Goal: Task Accomplishment & Management: Manage account settings

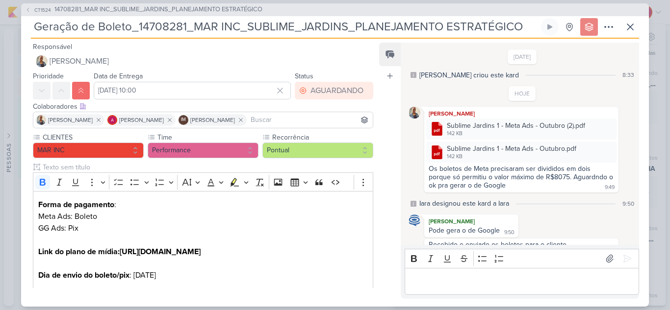
scroll to position [270, 0]
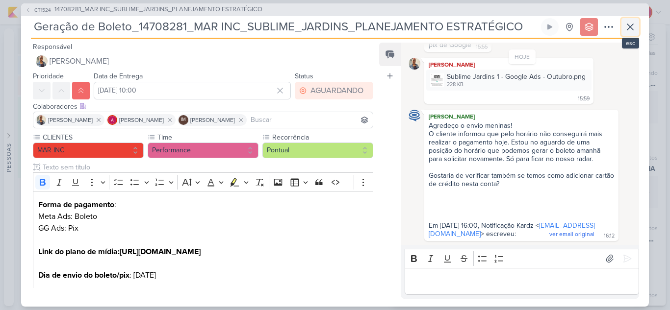
click at [635, 29] on icon at bounding box center [630, 27] width 12 height 12
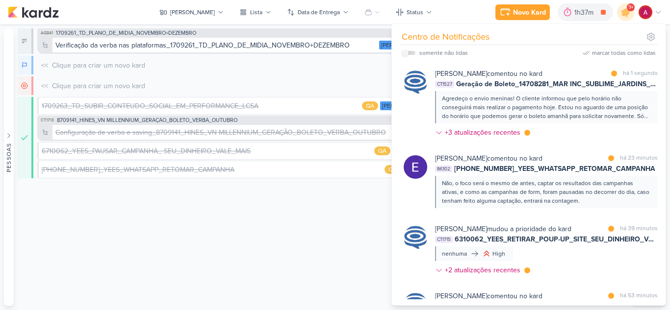
click at [233, 219] on div "Eduardo visão Caixa de Entrada A caixa de entrada mostra todos os kardz que voc…" at bounding box center [323, 167] width 611 height 278
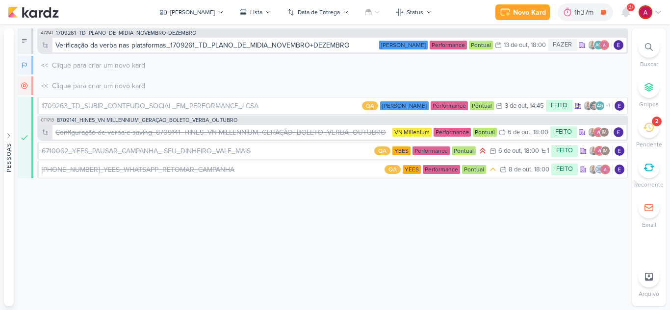
click at [195, 3] on div "Novo Kard Ctrl + k 1h37m Comentário Raio-X_6710031_YEES_REPORT_SEMANAL_MARKETIN…" at bounding box center [335, 12] width 654 height 25
click at [195, 12] on div "Eduardo" at bounding box center [192, 12] width 45 height 9
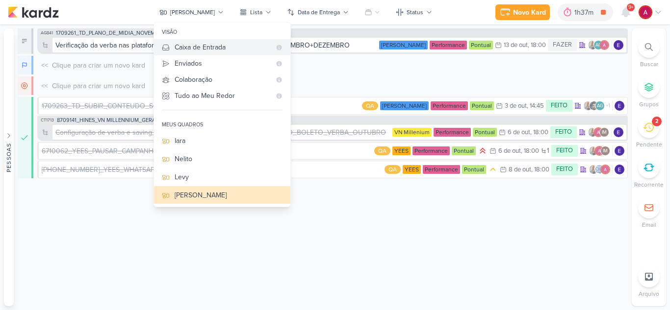
click at [200, 49] on div "Caixa de Entrada" at bounding box center [223, 47] width 96 height 10
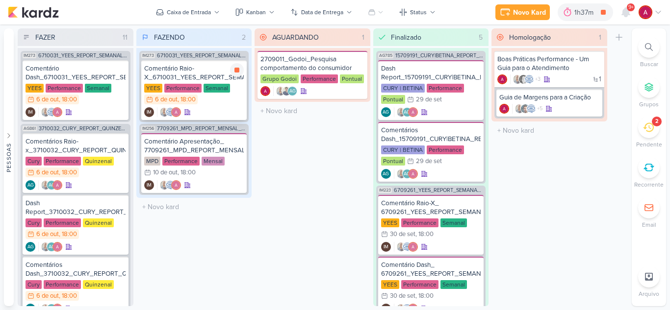
click at [197, 73] on div "Comentário Raio-X_6710031_YEES_REPORT_SEMANAL_MARKETING_07.10" at bounding box center [194, 73] width 100 height 18
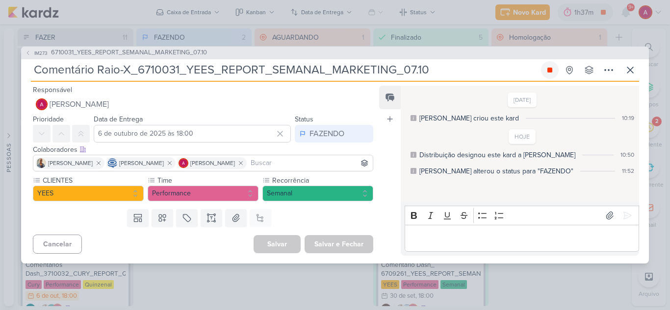
click at [548, 73] on icon at bounding box center [550, 70] width 8 height 8
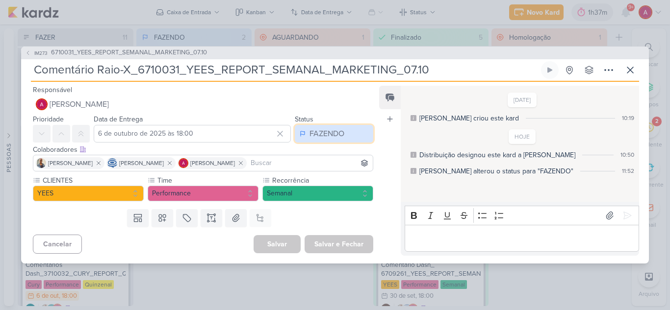
click at [318, 136] on div "FAZENDO" at bounding box center [326, 134] width 35 height 12
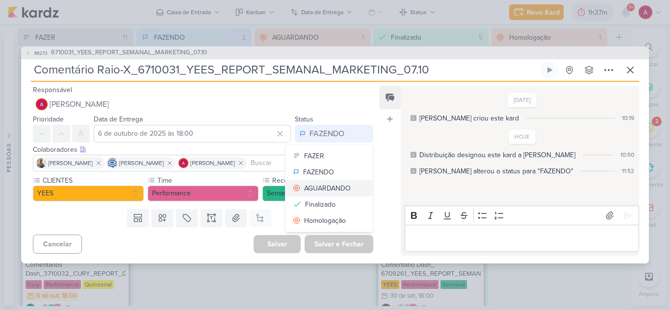
click at [328, 185] on div "AGUARDANDO" at bounding box center [327, 188] width 47 height 10
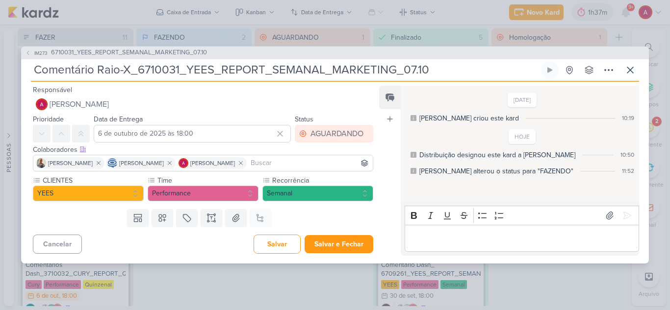
click at [434, 233] on p "Editor editing area: main" at bounding box center [521, 238] width 224 height 12
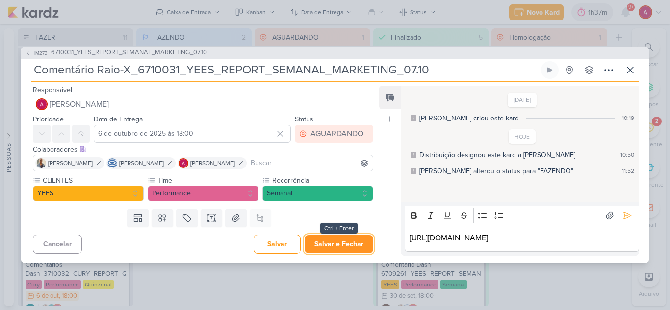
click at [326, 245] on button "Salvar e Fechar" at bounding box center [339, 244] width 69 height 18
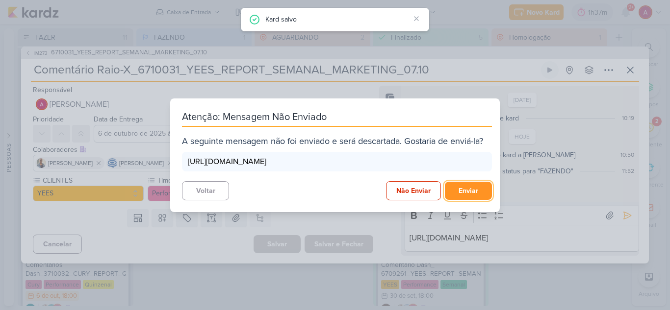
click at [463, 196] on button "Enviar" at bounding box center [468, 191] width 47 height 18
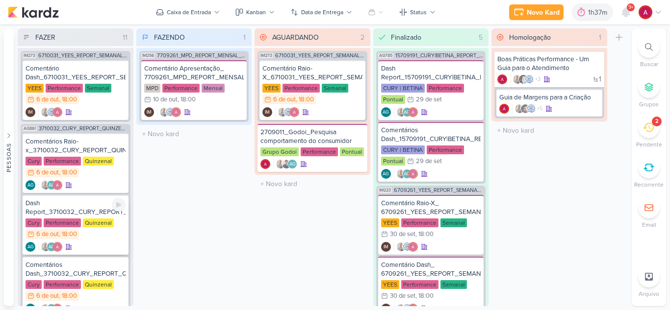
click at [77, 208] on div "Dash Report_3710032_CURY_REPORT_QUINZENAL_07.10" at bounding box center [76, 208] width 100 height 18
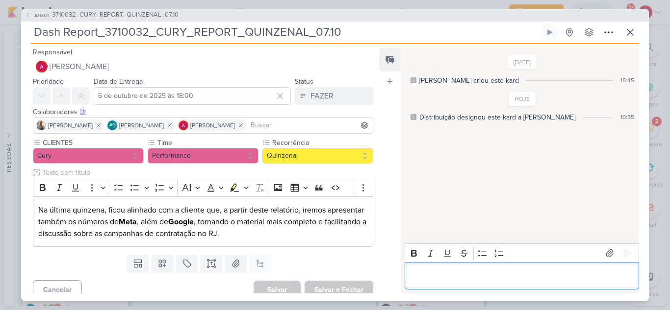
click at [451, 278] on p "Editor editing area: main" at bounding box center [521, 276] width 224 height 12
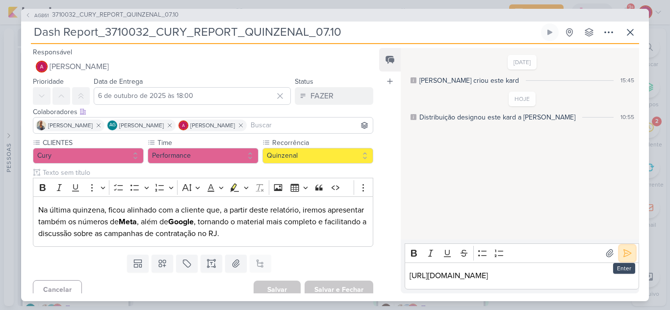
click at [624, 253] on icon at bounding box center [627, 254] width 10 height 10
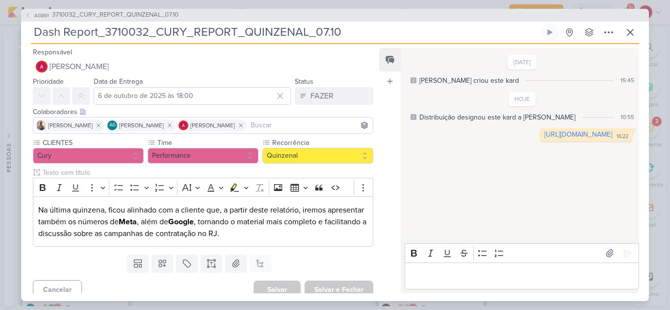
click at [417, 272] on p "Editor editing area: main" at bounding box center [521, 276] width 224 height 12
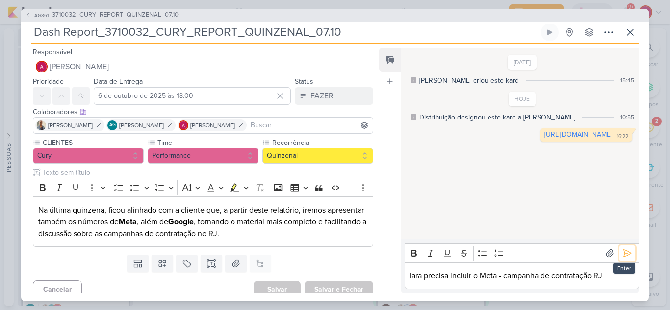
drag, startPoint x: 620, startPoint y: 257, endPoint x: 599, endPoint y: 243, distance: 25.2
click at [624, 256] on icon at bounding box center [627, 253] width 7 height 7
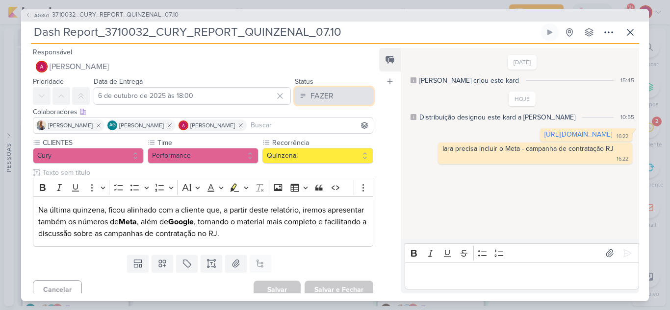
click at [310, 95] on div "FAZER" at bounding box center [321, 96] width 23 height 12
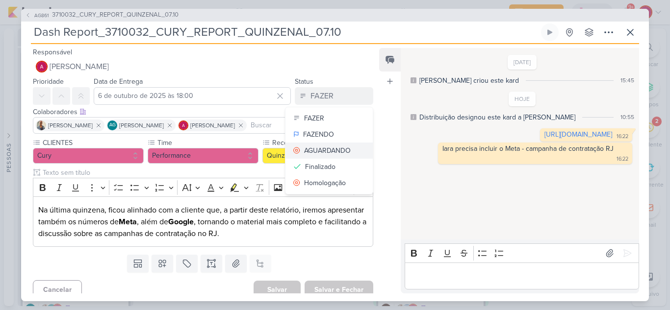
click at [334, 150] on div "AGUARDANDO" at bounding box center [327, 151] width 47 height 10
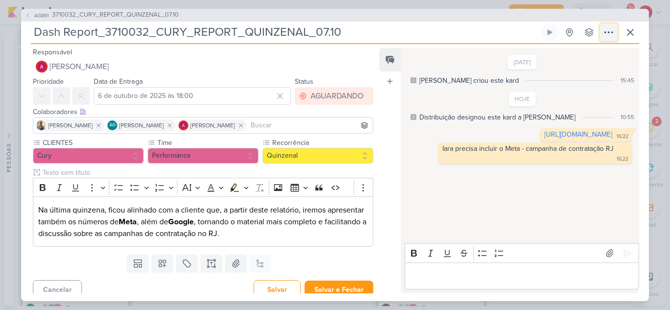
click at [605, 28] on icon at bounding box center [609, 32] width 12 height 12
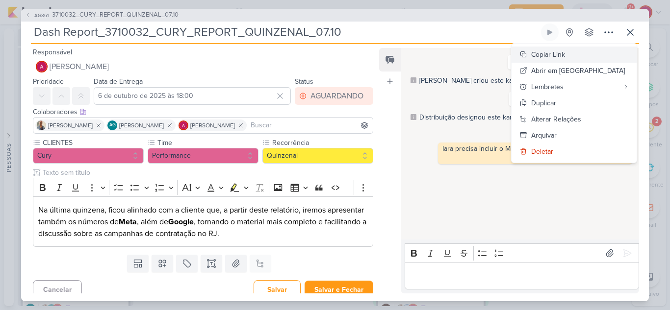
click at [565, 55] on div "Copiar Link" at bounding box center [548, 55] width 34 height 10
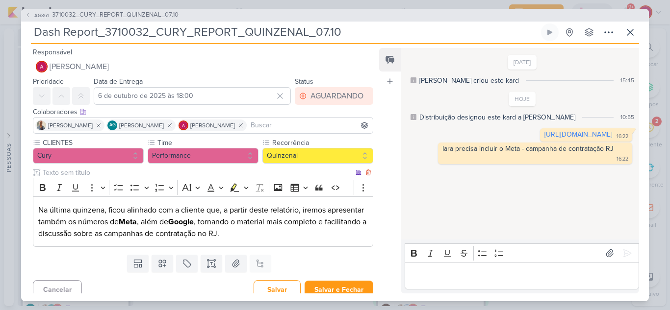
scroll to position [8, 0]
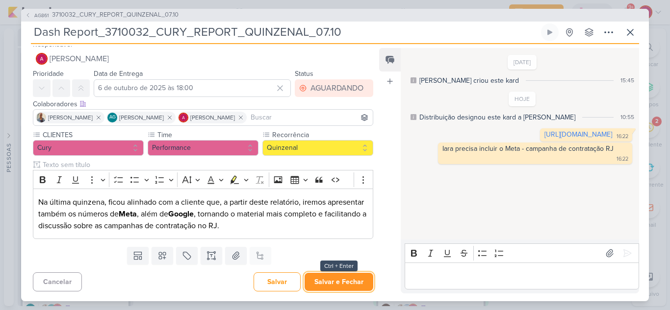
click at [315, 283] on button "Salvar e Fechar" at bounding box center [339, 282] width 69 height 18
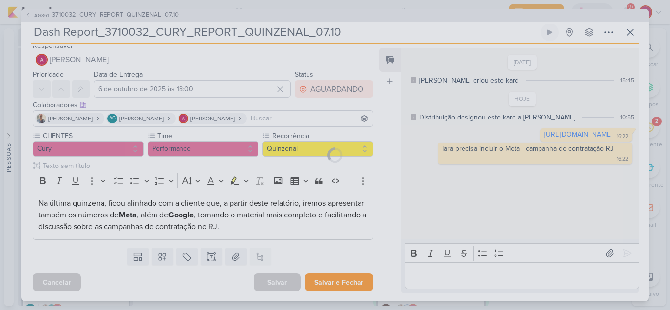
scroll to position [7, 0]
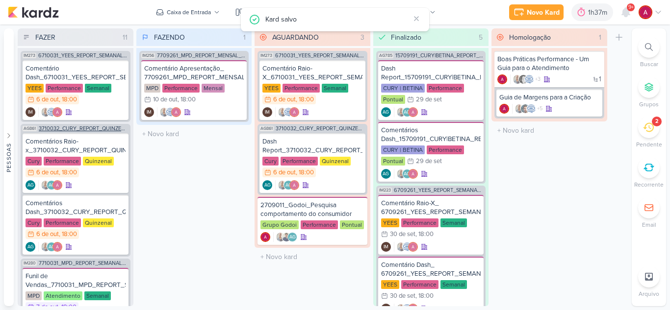
click at [72, 130] on span "3710032_CURY_REPORT_QUINZENAL_07.10" at bounding box center [84, 128] width 90 height 5
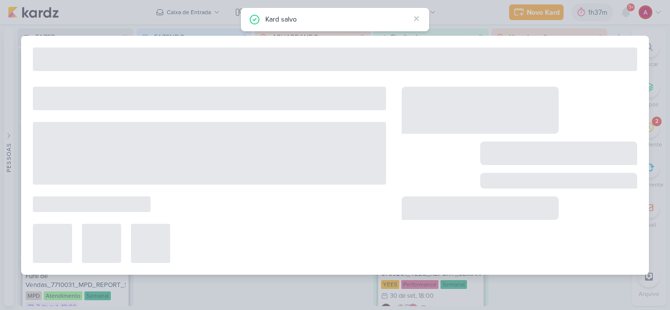
type input "3710032_CURY_REPORT_QUINZENAL_07.10"
type input "7 de outubro de 2025 às 18:00"
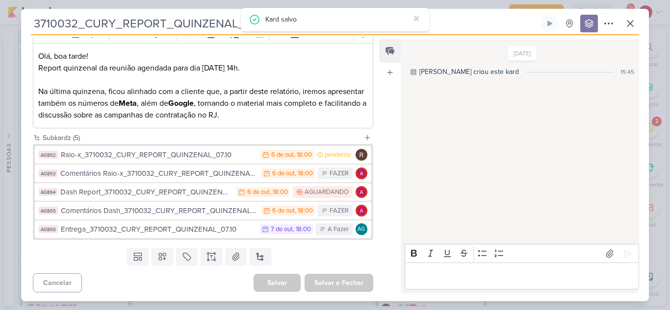
scroll to position [146, 0]
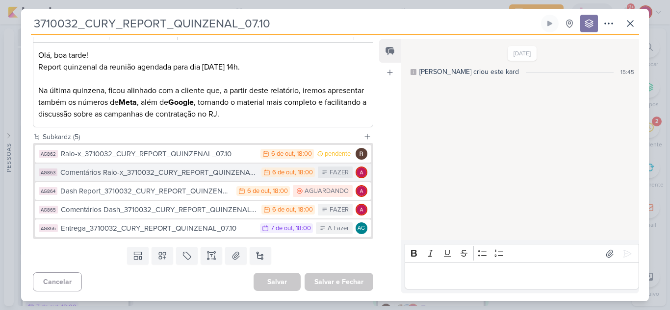
click at [186, 172] on div "Comentários Raio-x_3710032_CURY_REPORT_QUINZENAL_07.10" at bounding box center [158, 172] width 196 height 11
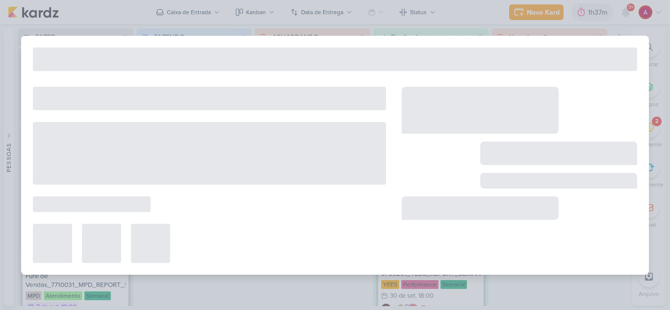
type input "Comentários Raio-x_3710032_CURY_REPORT_QUINZENAL_07.10"
type input "6 de outubro de 2025 às 18:00"
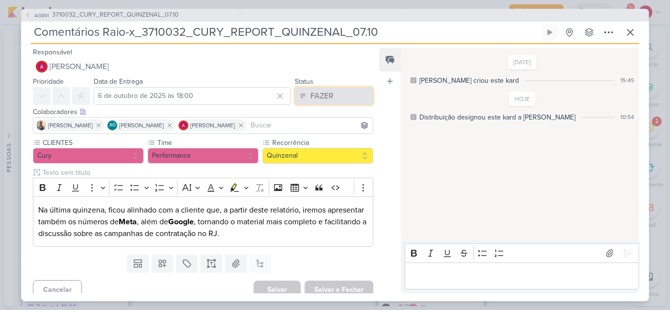
click at [313, 103] on button "FAZER" at bounding box center [334, 96] width 78 height 18
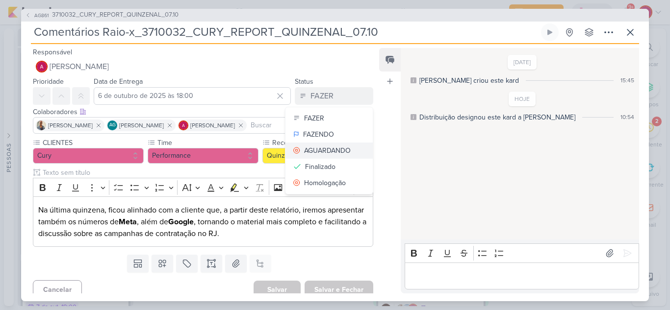
click at [319, 148] on div "AGUARDANDO" at bounding box center [327, 151] width 47 height 10
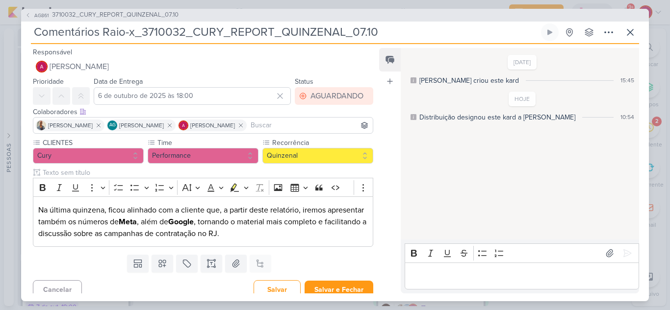
click at [439, 271] on p "Editor editing area: main" at bounding box center [521, 276] width 224 height 12
click at [319, 124] on input at bounding box center [310, 126] width 122 height 12
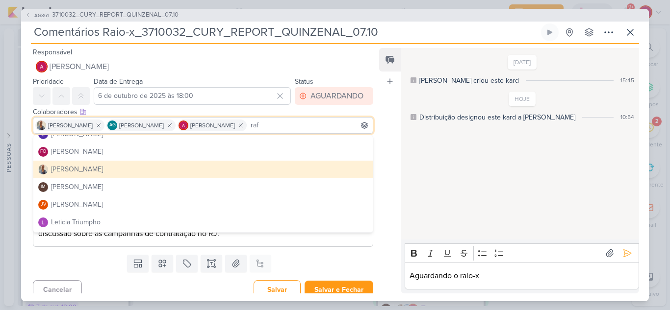
scroll to position [0, 0]
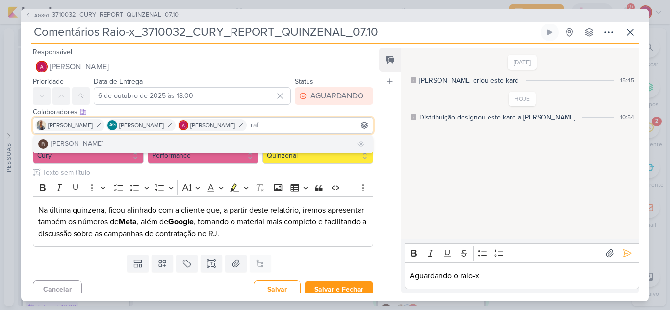
type input "raf"
click at [126, 139] on button "Rafael Dornelles" at bounding box center [202, 144] width 339 height 18
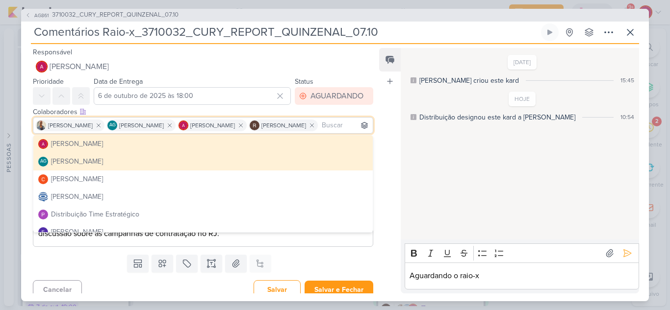
click at [389, 112] on div "Feed Atrelar email Solte o email para atrelar ao kard" at bounding box center [390, 171] width 22 height 246
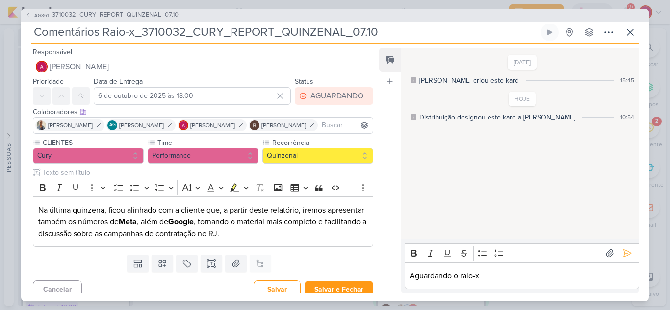
scroll to position [8, 0]
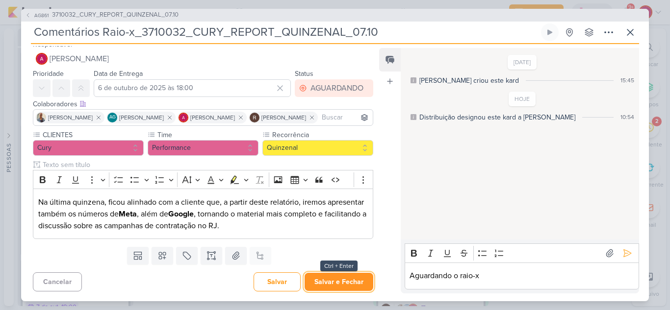
click at [347, 283] on button "Salvar e Fechar" at bounding box center [339, 282] width 69 height 18
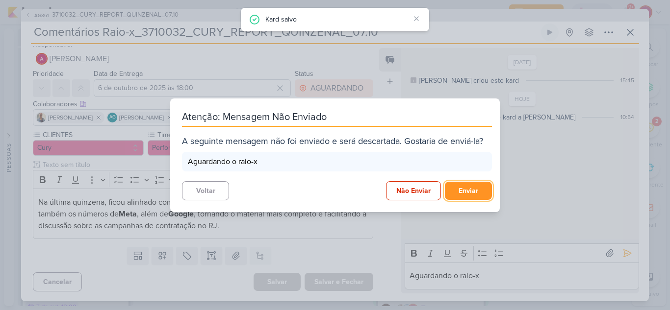
click at [485, 192] on button "Enviar" at bounding box center [468, 191] width 47 height 18
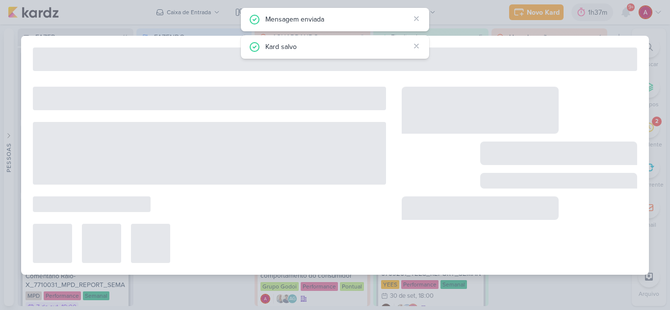
type input "3710032_CURY_REPORT_QUINZENAL_07.10"
type input "7 de outubro de 2025 às 18:00"
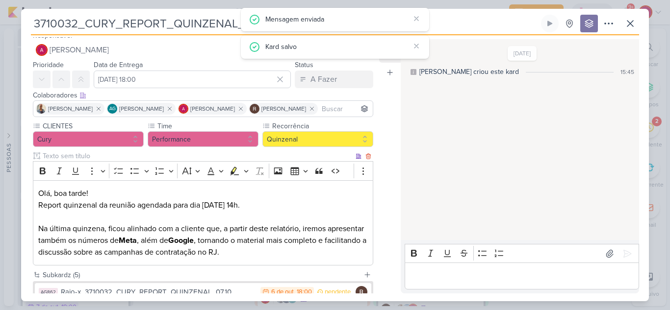
scroll to position [0, 0]
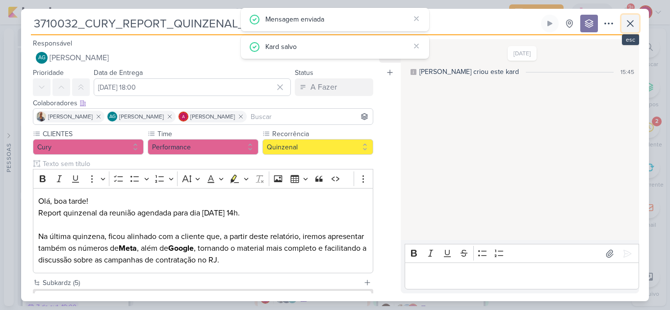
click at [625, 21] on icon at bounding box center [630, 24] width 12 height 12
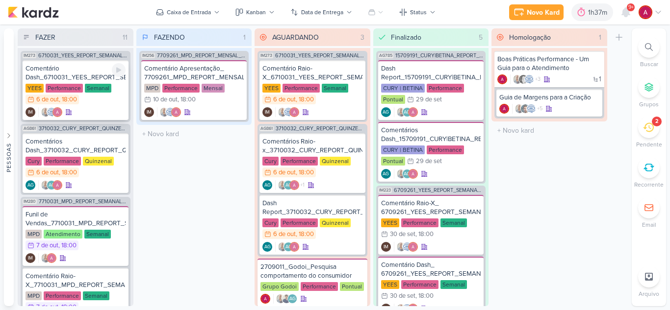
click at [71, 72] on div "Comentário Dash_6710031_YEES_REPORT_SEMANAL_MARKETING_07.10" at bounding box center [76, 73] width 100 height 18
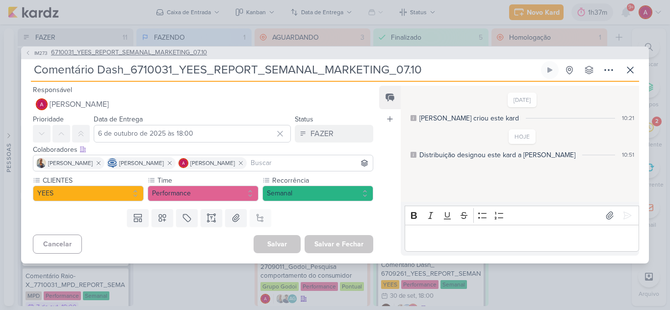
click at [141, 53] on span "6710031_YEES_REPORT_SEMANAL_MARKETING_07.10" at bounding box center [129, 53] width 156 height 10
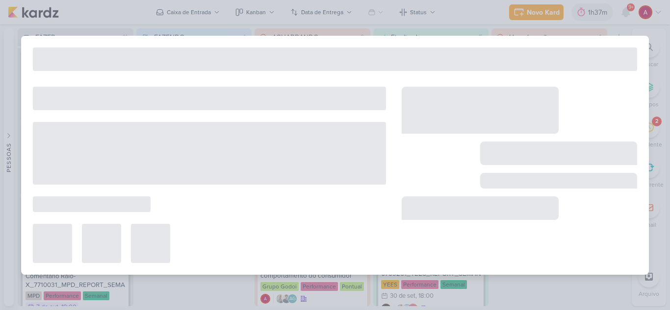
type input "6710031_YEES_REPORT_SEMANAL_MARKETING_07.10"
type input "7 de outubro de 2025 às 18:00"
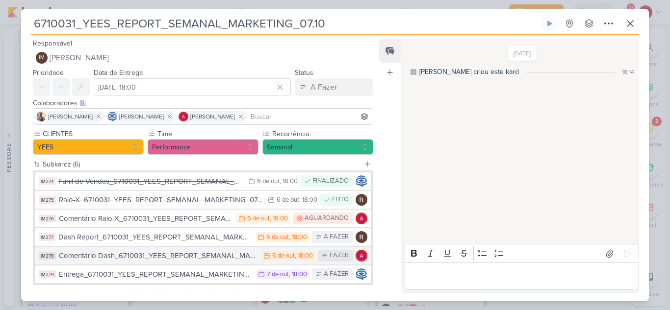
click at [201, 258] on div "Comentário Dash_6710031_YEES_REPORT_SEMANAL_MARKETING_07.10" at bounding box center [158, 256] width 198 height 11
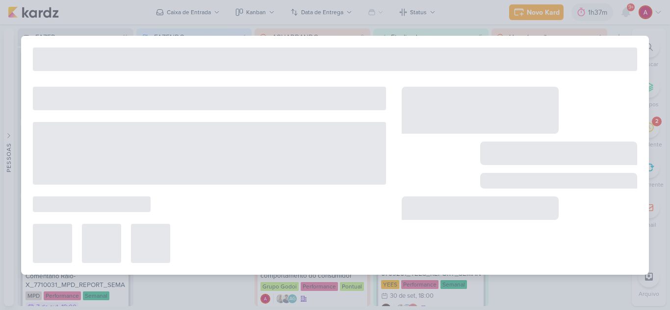
type input "Comentário Dash_6710031_YEES_REPORT_SEMANAL_MARKETING_07.10"
type input "6 de outubro de 2025 às 18:00"
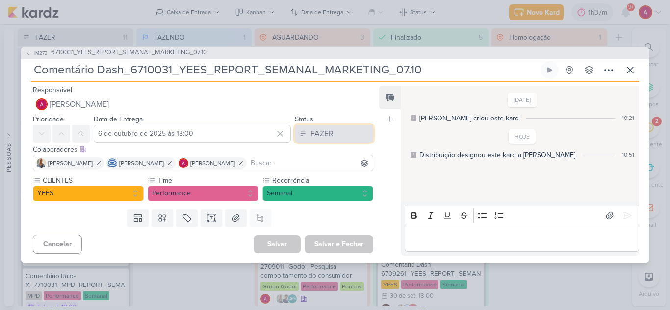
click at [313, 136] on div "FAZER" at bounding box center [321, 134] width 23 height 12
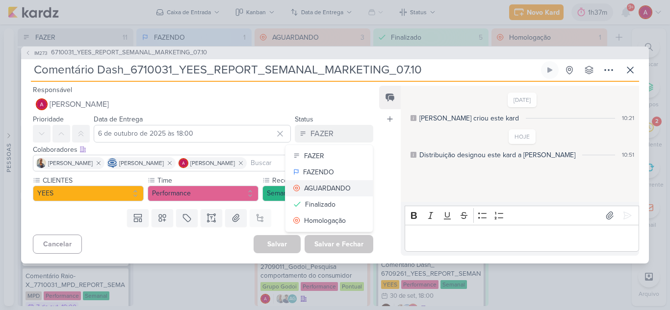
click at [325, 186] on div "AGUARDANDO" at bounding box center [327, 188] width 47 height 10
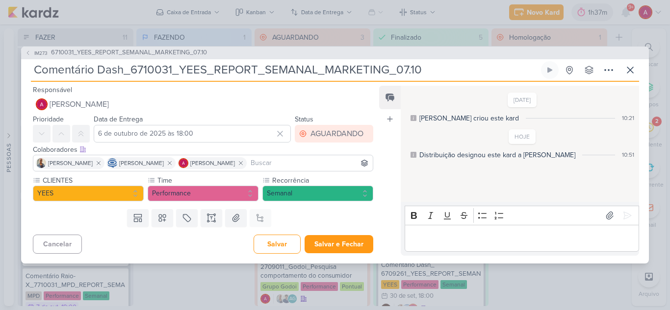
click at [292, 158] on input at bounding box center [310, 163] width 122 height 12
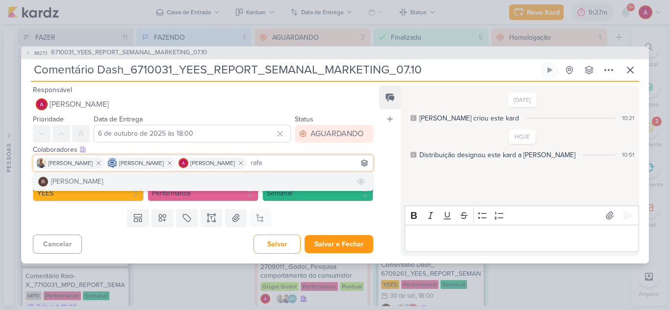
type input "rafa"
click at [114, 179] on button "Rafael Dornelles" at bounding box center [202, 182] width 339 height 18
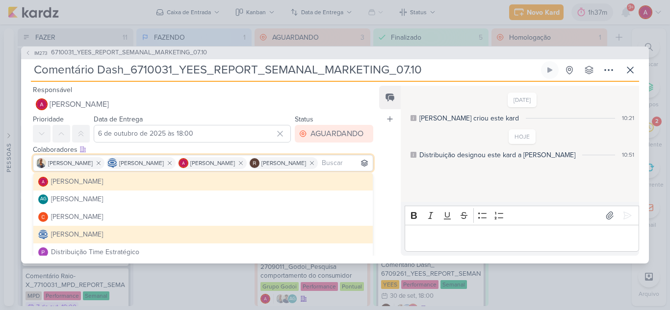
click at [471, 230] on div "Editor editing area: main" at bounding box center [522, 238] width 234 height 27
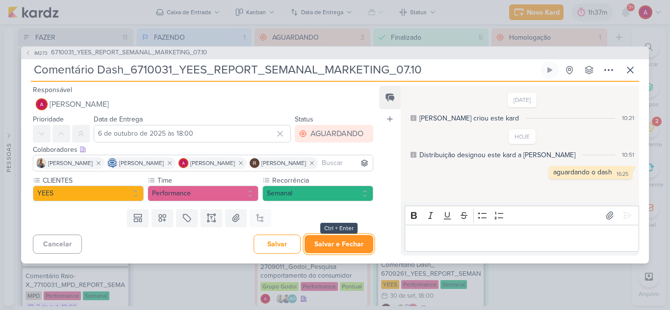
click at [332, 246] on button "Salvar e Fechar" at bounding box center [339, 244] width 69 height 18
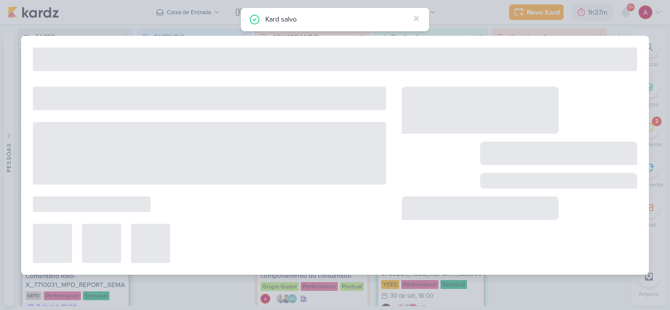
type input "6710031_YEES_REPORT_SEMANAL_MARKETING_07.10"
type input "7 de outubro de 2025 às 18:00"
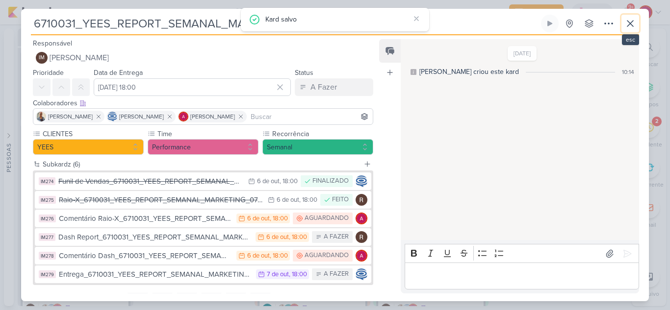
drag, startPoint x: 624, startPoint y: 26, endPoint x: 515, endPoint y: 45, distance: 110.5
click at [624, 25] on button at bounding box center [630, 24] width 18 height 18
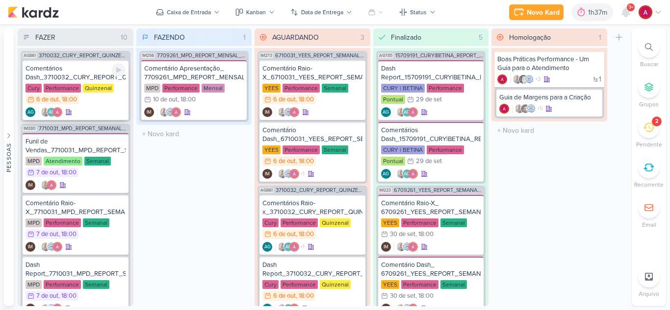
click at [70, 73] on div "Comentários Dash_3710032_CURY_REPORT_QUINZENAL_07.10" at bounding box center [76, 73] width 100 height 18
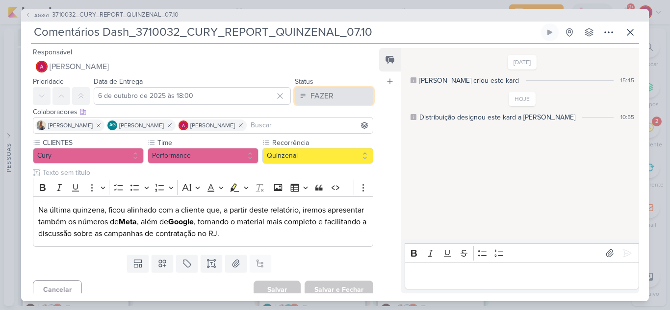
click at [335, 101] on button "FAZER" at bounding box center [334, 96] width 78 height 18
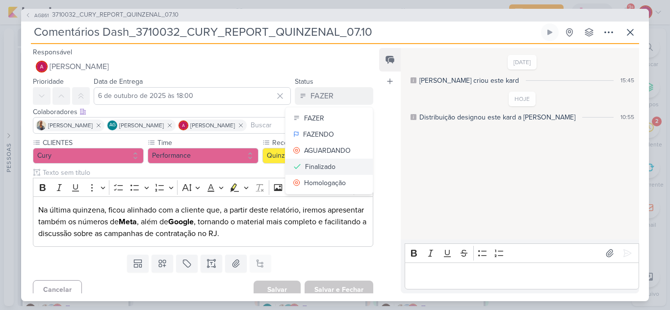
click at [317, 166] on div "Finalizado" at bounding box center [320, 167] width 30 height 10
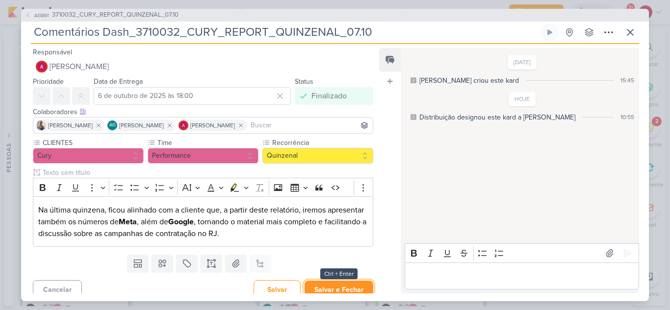
click at [329, 282] on button "Salvar e Fechar" at bounding box center [339, 290] width 69 height 18
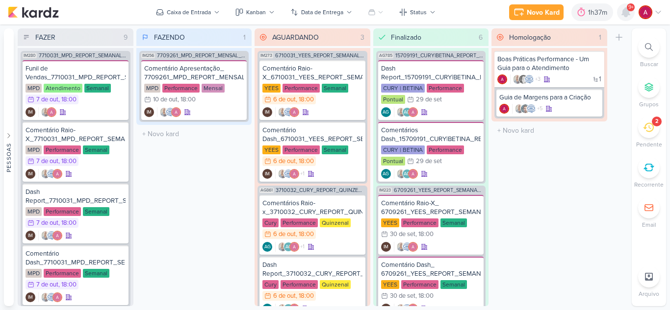
click at [625, 14] on icon at bounding box center [626, 12] width 8 height 9
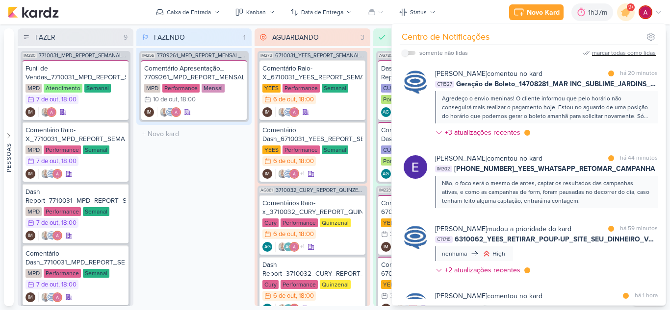
click at [626, 56] on div "marcar todas como lidas" at bounding box center [624, 53] width 64 height 9
click at [214, 16] on button "Caixa de Entrada" at bounding box center [188, 12] width 76 height 16
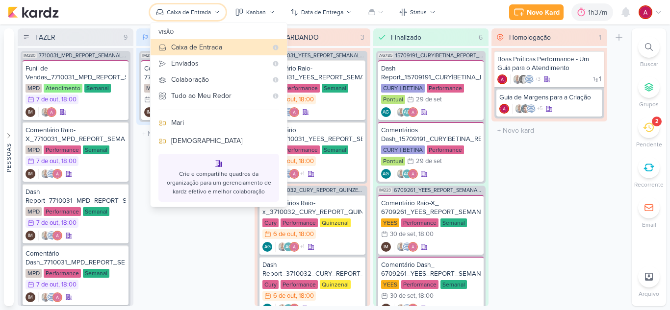
scroll to position [147, 0]
click at [190, 144] on div "Jôney" at bounding box center [225, 139] width 108 height 10
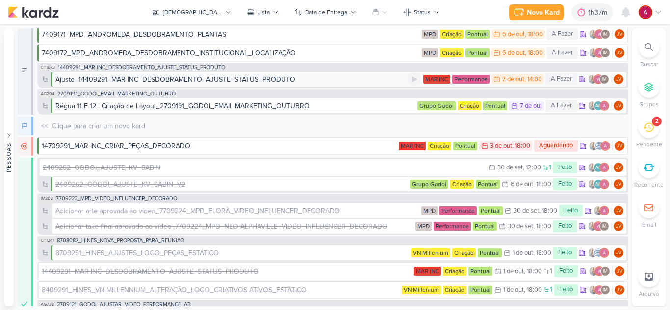
scroll to position [0, 0]
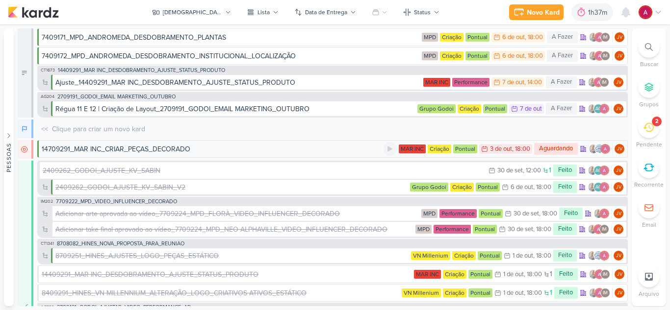
click at [192, 150] on div "14709291_MAR INC_CRIAR_PEÇAS_DECORADO" at bounding box center [212, 149] width 341 height 10
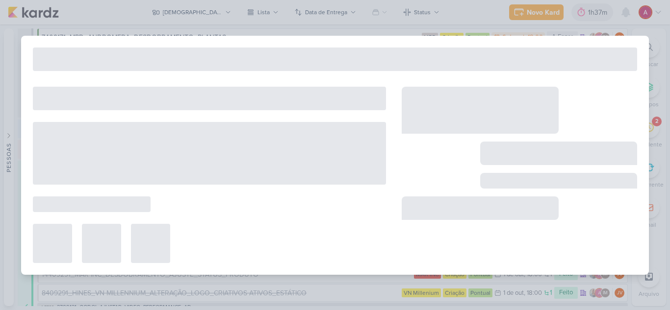
type input "14709291_MAR INC_CRIAR_PEÇAS_DECORADO"
type input "3 de outubro de 2025 às 18:00"
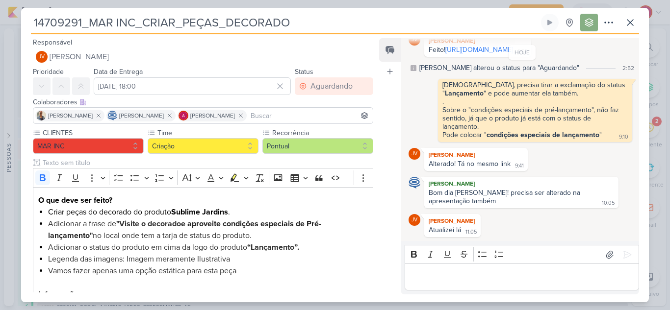
scroll to position [231, 0]
click at [478, 54] on link "https://drive.google.com/drive/folders/1eDq4T-8cZA-auLuUBK3n7Dwz62TxHb9x?usp=sh…" at bounding box center [479, 50] width 68 height 8
click at [461, 273] on p "Editor editing area: main" at bounding box center [521, 278] width 224 height 12
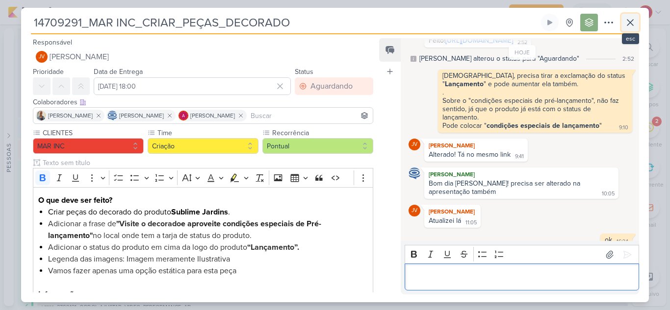
click at [627, 23] on icon at bounding box center [630, 23] width 12 height 12
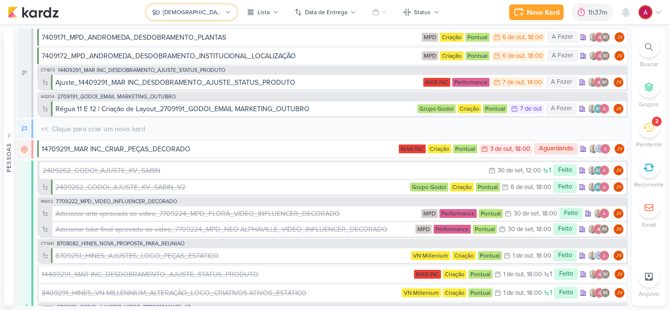
click at [192, 17] on button "Jôney" at bounding box center [191, 12] width 91 height 16
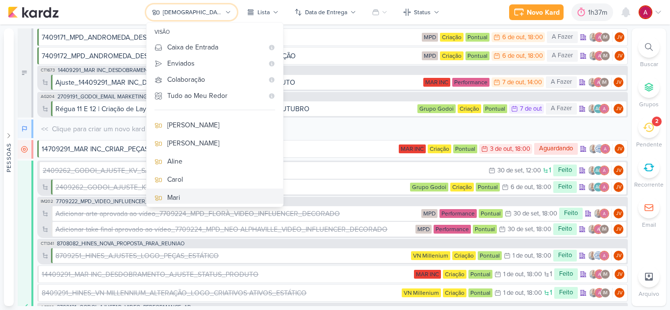
scroll to position [0, 0]
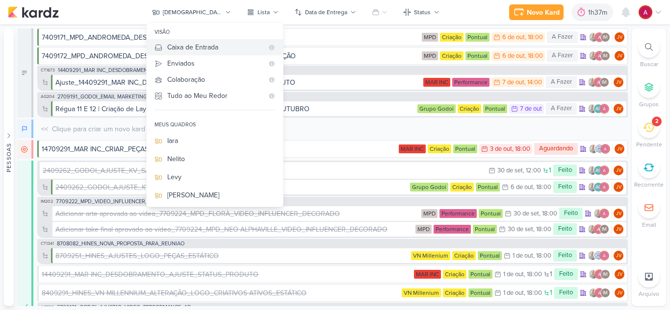
click at [227, 43] on div "Caixa de Entrada" at bounding box center [215, 47] width 96 height 10
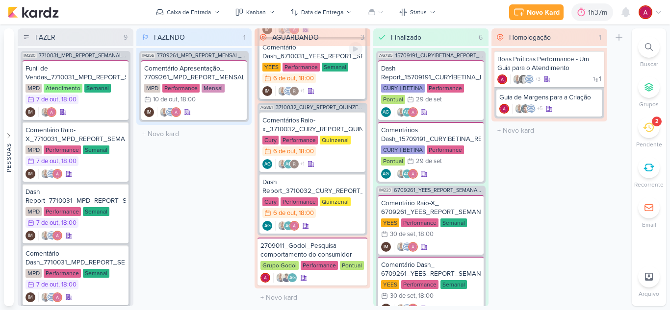
scroll to position [83, 0]
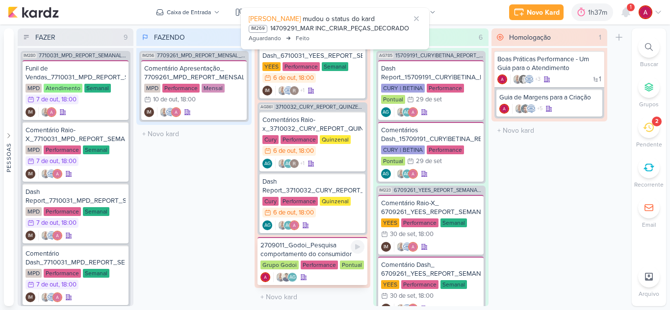
click at [301, 249] on div "2709011_Godoi_Pesquisa comportamento do consumidor" at bounding box center [312, 250] width 104 height 18
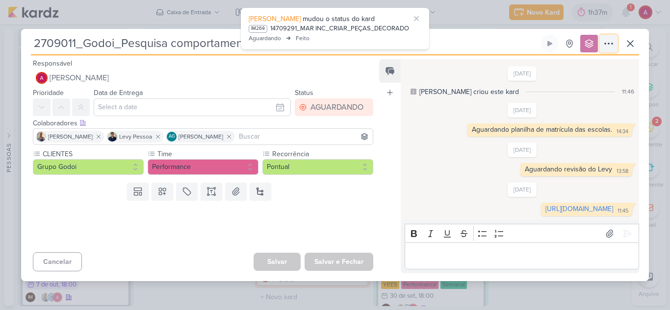
click at [606, 38] on icon at bounding box center [609, 44] width 12 height 12
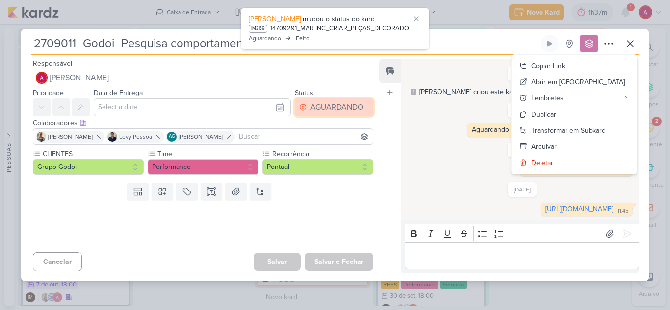
click at [342, 102] on div "AGUARDANDO" at bounding box center [336, 108] width 53 height 12
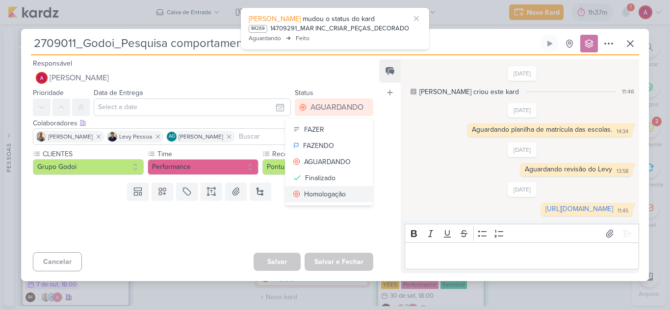
click at [330, 189] on div "Homologação" at bounding box center [325, 194] width 42 height 10
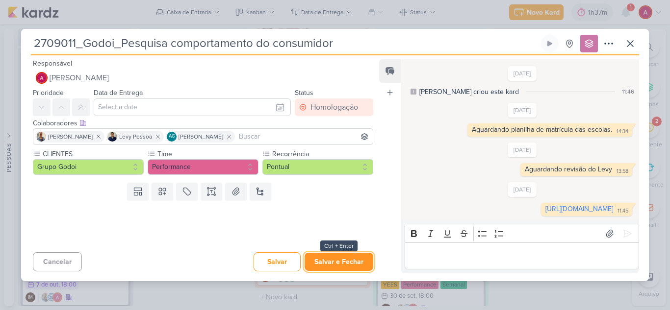
click at [355, 271] on button "Salvar e Fechar" at bounding box center [339, 262] width 69 height 18
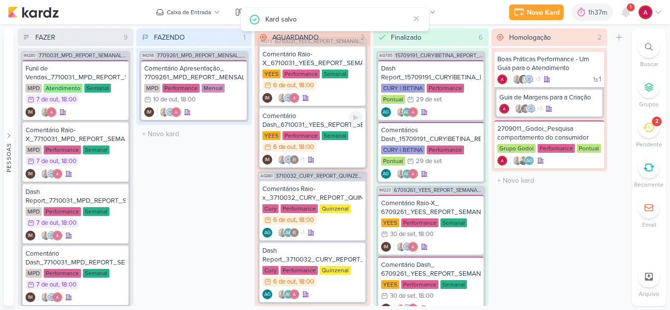
scroll to position [0, 0]
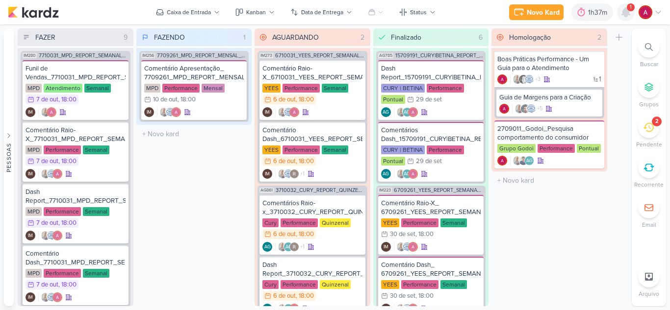
click at [625, 14] on icon at bounding box center [626, 12] width 8 height 9
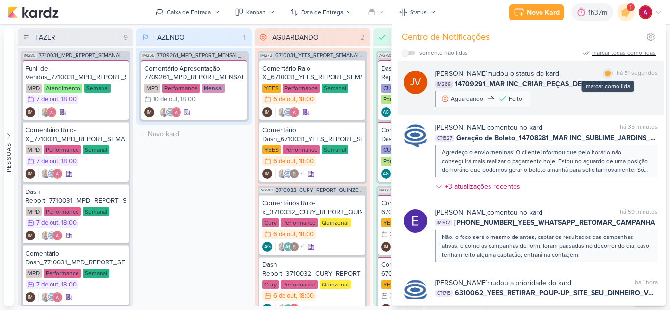
click at [608, 74] on div "marcar como lida" at bounding box center [608, 74] width 10 height 10
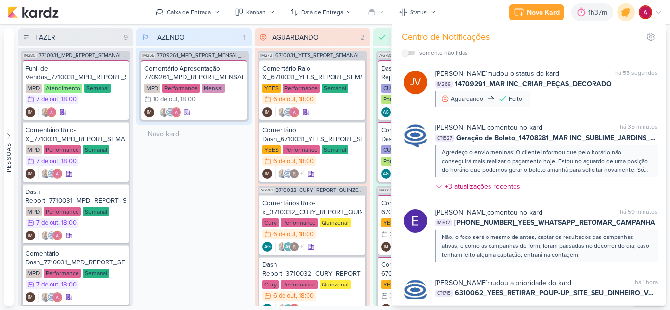
click at [627, 10] on icon at bounding box center [626, 12] width 12 height 12
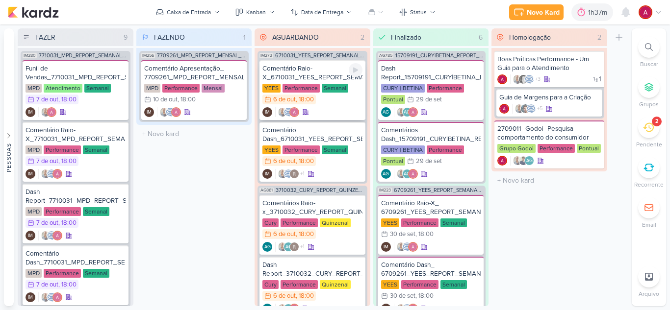
click at [304, 73] on div "Comentário Raio-X_6710031_YEES_REPORT_SEMANAL_MARKETING_07.10" at bounding box center [312, 73] width 100 height 18
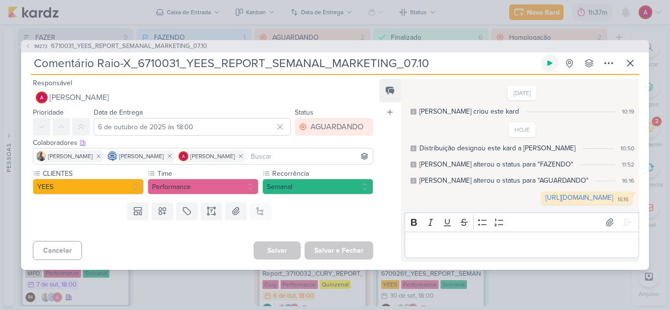
click at [549, 66] on button at bounding box center [550, 63] width 18 height 18
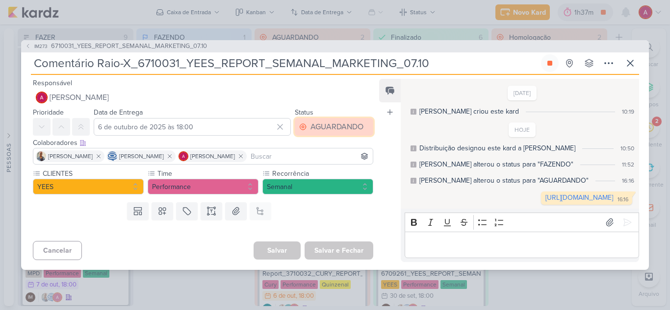
click at [336, 121] on div "AGUARDANDO" at bounding box center [336, 127] width 53 height 12
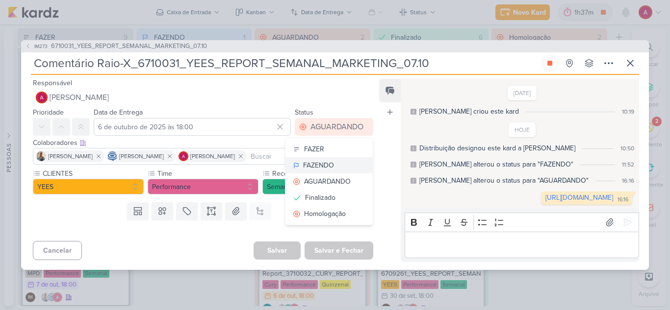
click at [331, 159] on button "FAZENDO" at bounding box center [328, 165] width 87 height 16
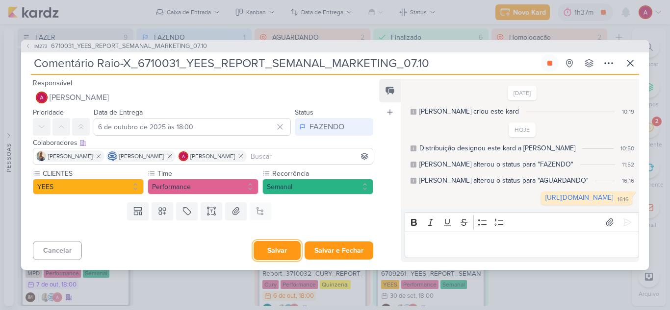
click at [280, 257] on button "Salvar" at bounding box center [277, 250] width 47 height 19
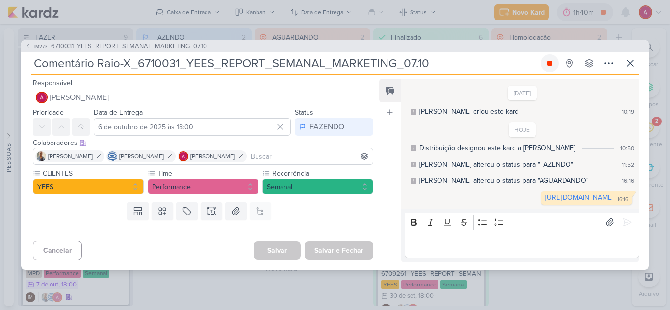
click at [547, 59] on icon at bounding box center [550, 63] width 8 height 8
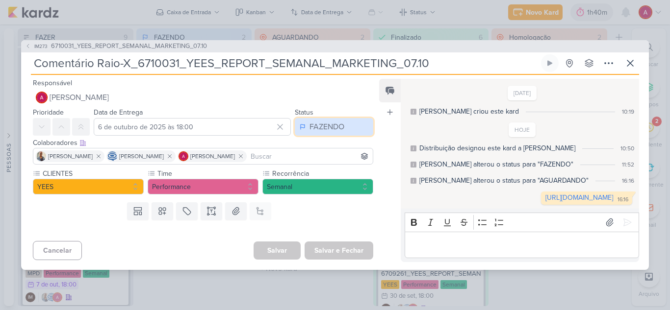
click at [344, 120] on button "FAZENDO" at bounding box center [334, 127] width 78 height 18
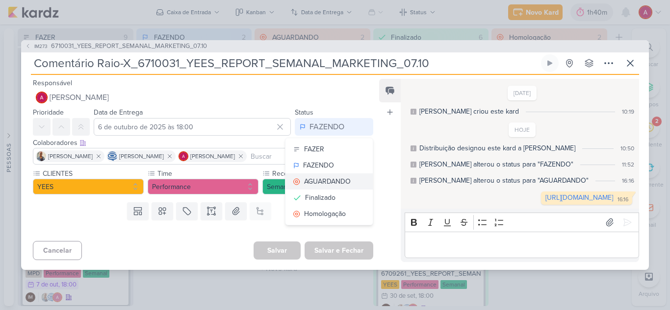
click at [305, 177] on div "AGUARDANDO" at bounding box center [327, 182] width 47 height 10
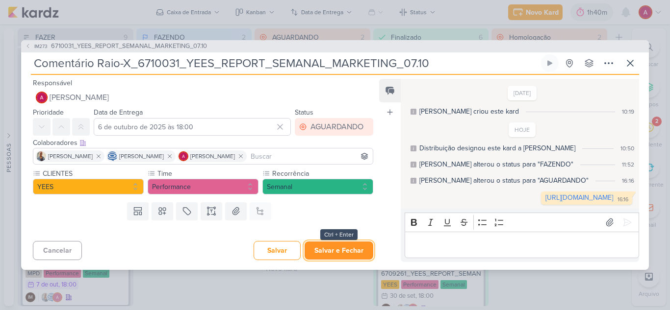
click at [331, 250] on button "Salvar e Fechar" at bounding box center [339, 251] width 69 height 18
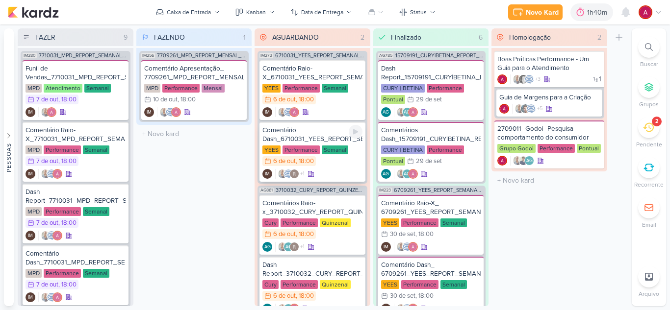
click at [291, 137] on div "Comentário Dash_6710031_YEES_REPORT_SEMANAL_MARKETING_07.10" at bounding box center [312, 135] width 100 height 18
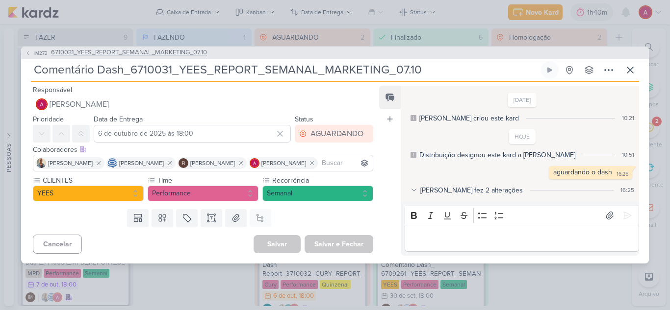
click at [98, 50] on span "6710031_YEES_REPORT_SEMANAL_MARKETING_07.10" at bounding box center [129, 53] width 156 height 10
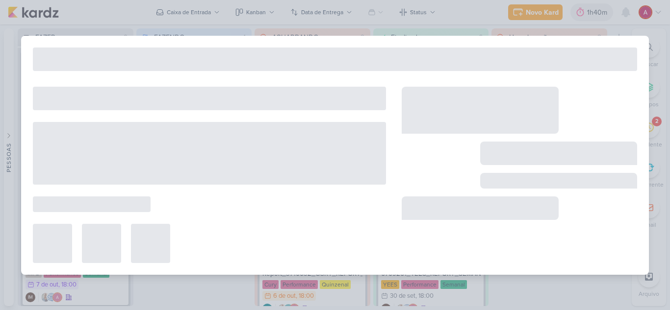
type input "6710031_YEES_REPORT_SEMANAL_MARKETING_07.10"
type input "7 de outubro de 2025 às 18:00"
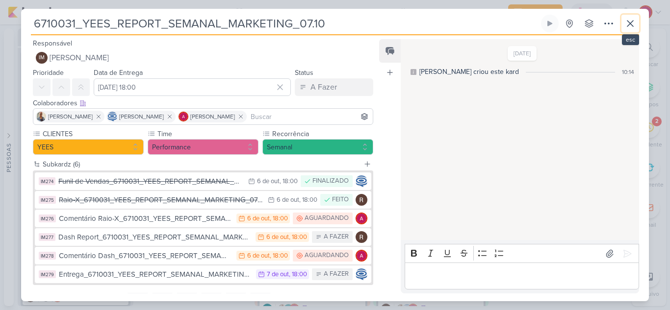
drag, startPoint x: 629, startPoint y: 28, endPoint x: 621, endPoint y: 30, distance: 7.8
click at [629, 27] on icon at bounding box center [630, 24] width 12 height 12
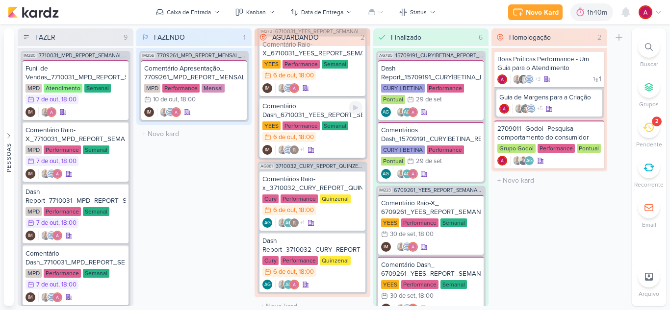
scroll to position [33, 0]
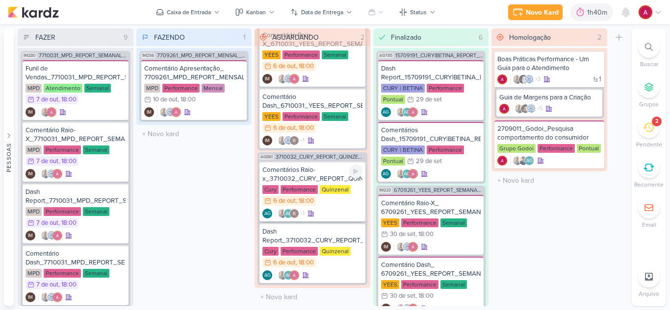
click at [310, 173] on div "Comentários Raio-x_3710032_CURY_REPORT_QUINZENAL_07.10" at bounding box center [312, 175] width 100 height 18
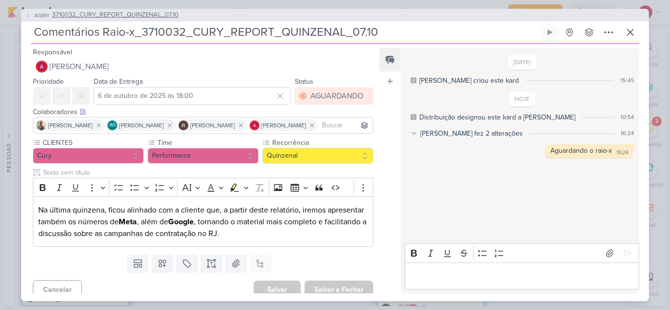
click at [165, 15] on span "3710032_CURY_REPORT_QUINZENAL_07.10" at bounding box center [115, 15] width 127 height 10
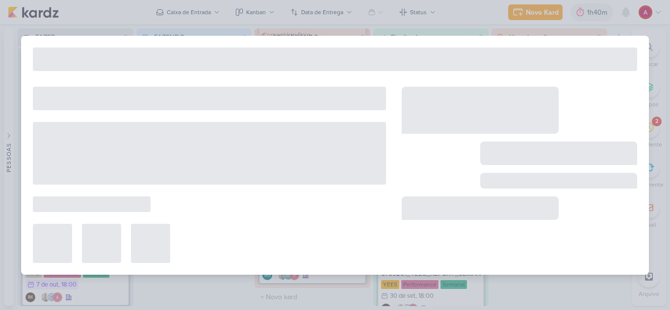
type input "3710032_CURY_REPORT_QUINZENAL_07.10"
type input "7 de outubro de 2025 às 18:00"
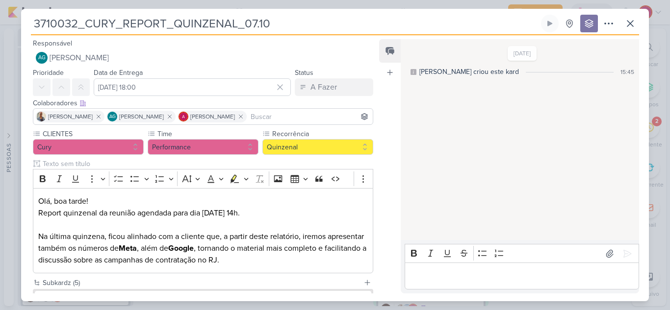
scroll to position [146, 0]
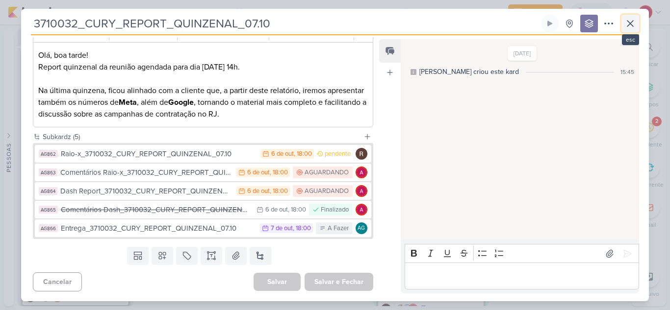
click at [631, 27] on icon at bounding box center [630, 24] width 12 height 12
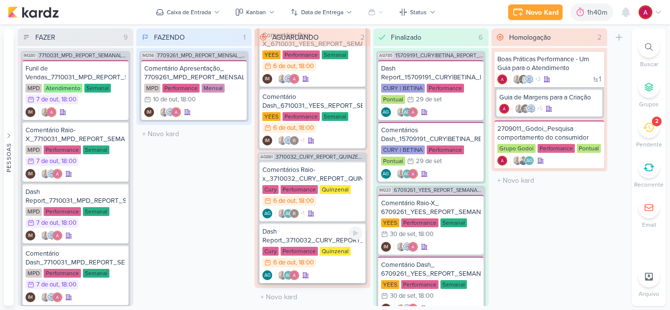
scroll to position [0, 0]
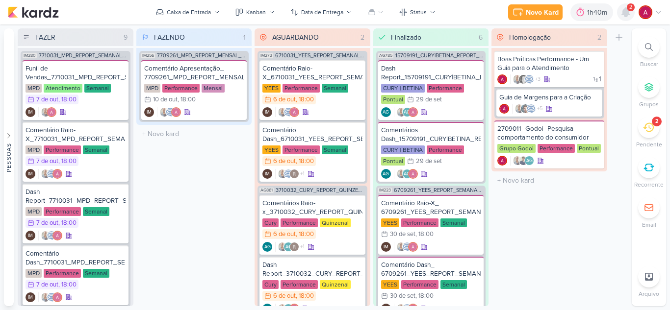
click at [625, 13] on icon at bounding box center [626, 12] width 8 height 9
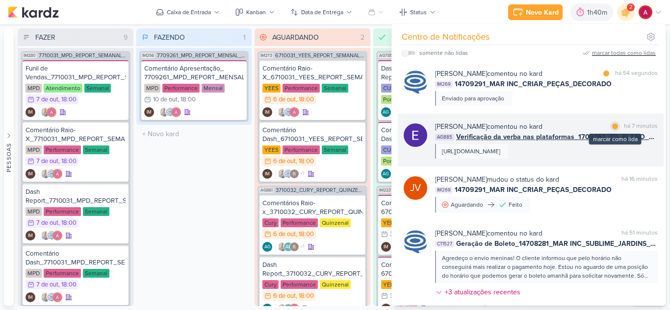
click at [612, 128] on div at bounding box center [615, 127] width 6 height 6
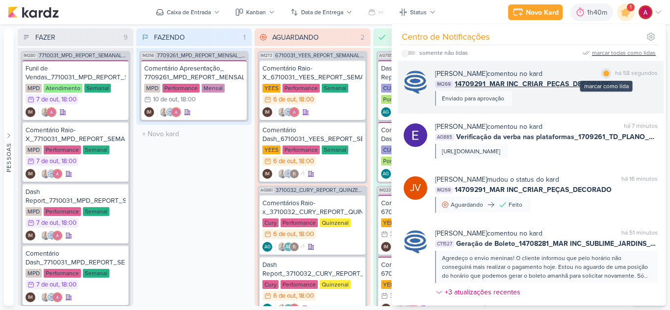
click at [603, 74] on div at bounding box center [606, 74] width 6 height 6
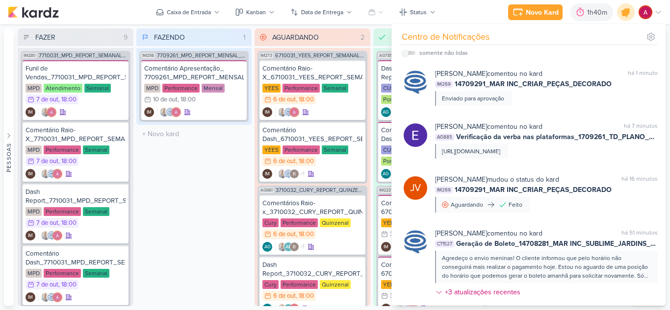
click at [629, 17] on div at bounding box center [625, 12] width 25 height 25
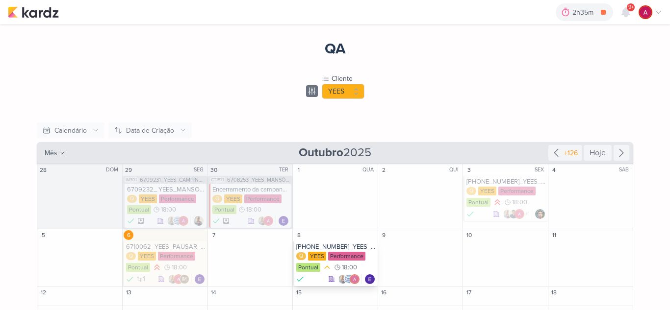
scroll to position [40, 0]
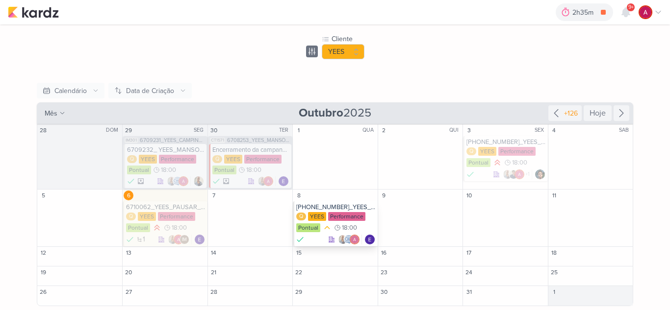
click at [338, 205] on div "[PHONE_NUMBER]_YEES_WHATSAPP_RETOMAR_CAMPANHA" at bounding box center [335, 208] width 79 height 8
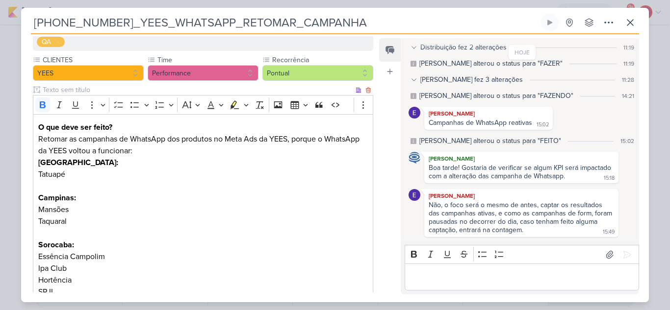
scroll to position [0, 0]
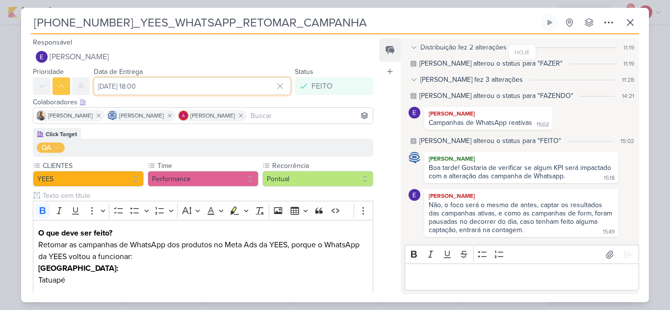
click at [178, 89] on input "[DATE] 18:00" at bounding box center [192, 86] width 197 height 18
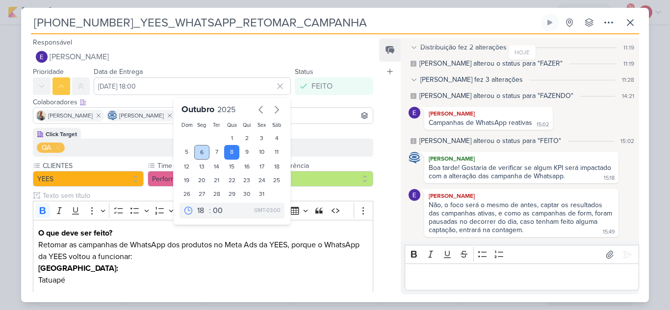
click at [196, 150] on div "6" at bounding box center [201, 152] width 15 height 15
type input "6 de outubro de 2025 às 18:00"
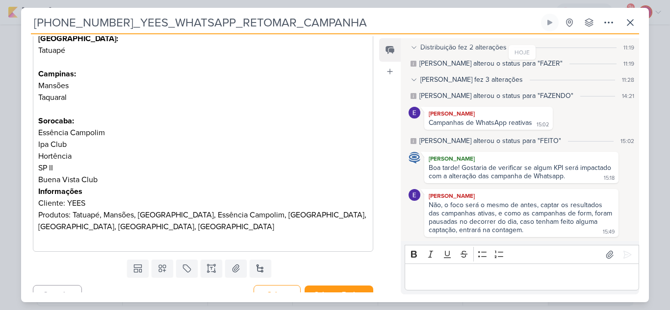
scroll to position [244, 0]
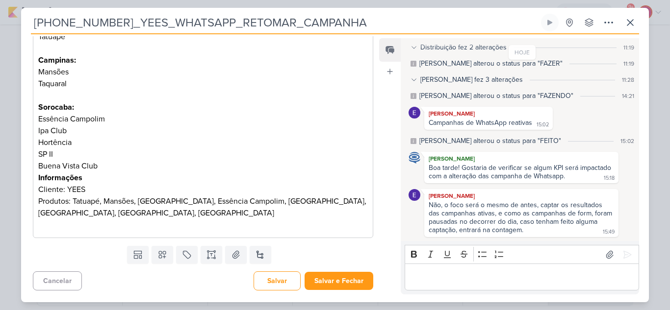
click at [336, 256] on div "Templates Campos Personalizados Marcadores Caixa De Texto Anexo [GEOGRAPHIC_DAT…" at bounding box center [199, 255] width 356 height 26
click at [344, 288] on button "Salvar e Fechar" at bounding box center [339, 281] width 69 height 18
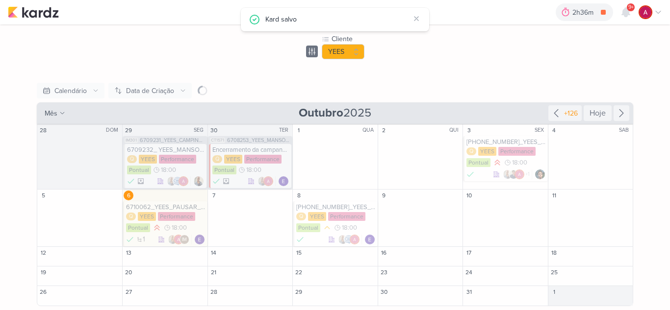
scroll to position [87, 0]
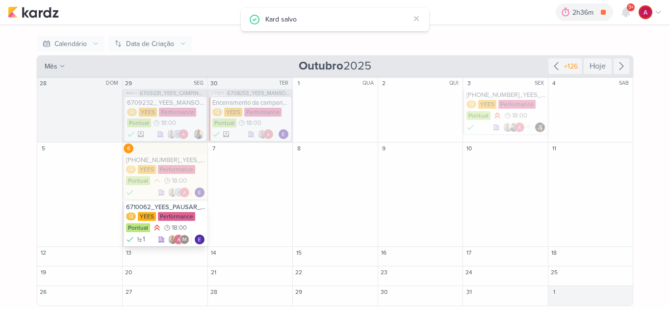
click at [162, 204] on div "6710062_YEES_PAUSAR_CAMPANHA_ SEU_DINHEIRO_VALE_MAIS" at bounding box center [165, 208] width 79 height 8
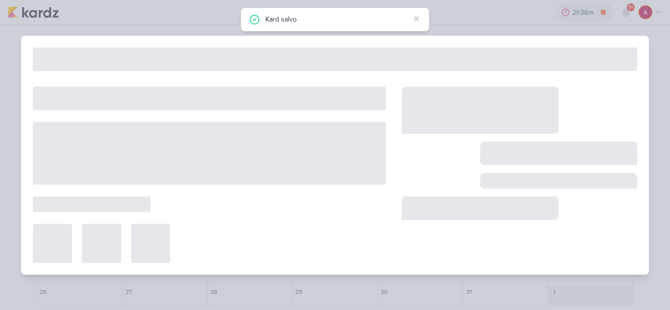
type input "6710062_YEES_PAUSAR_CAMPANHA_ SEU_DINHEIRO_VALE_MAIS"
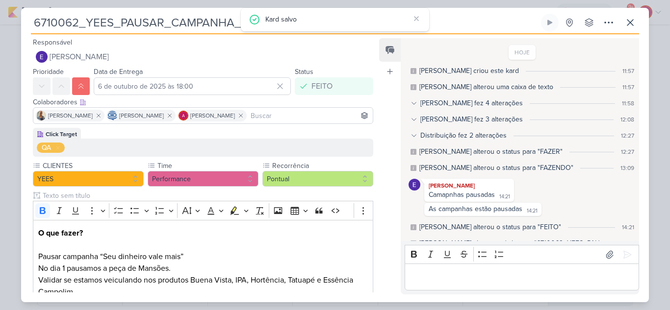
scroll to position [27, 0]
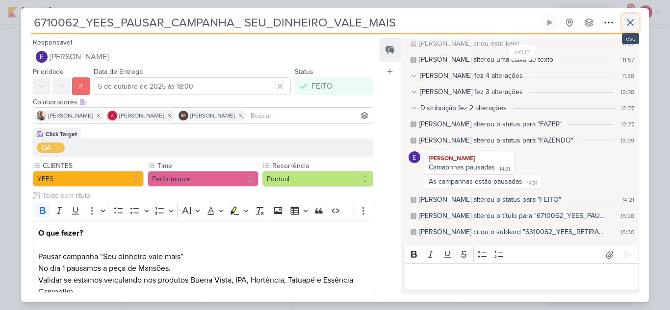
click at [634, 25] on icon at bounding box center [630, 23] width 12 height 12
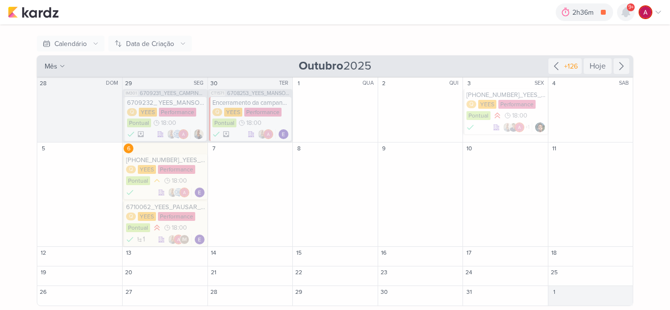
click at [629, 17] on icon at bounding box center [626, 12] width 12 height 12
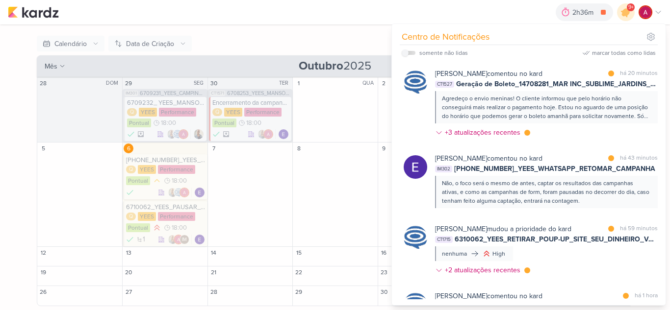
click at [630, 11] on span "9+" at bounding box center [630, 7] width 5 height 8
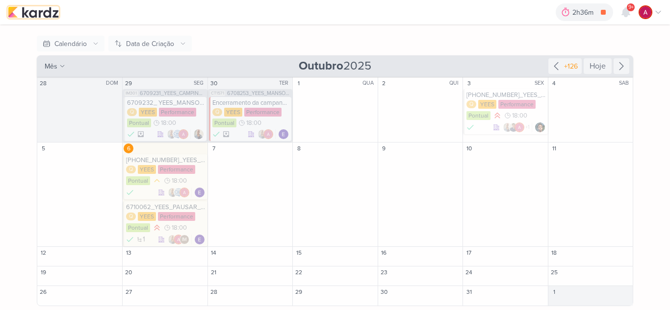
click at [48, 12] on img at bounding box center [33, 12] width 51 height 12
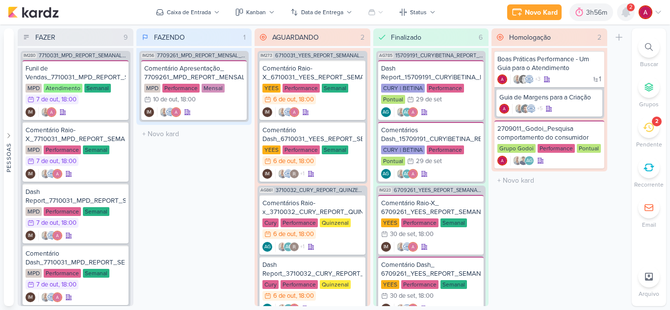
click at [623, 13] on icon at bounding box center [626, 12] width 8 height 9
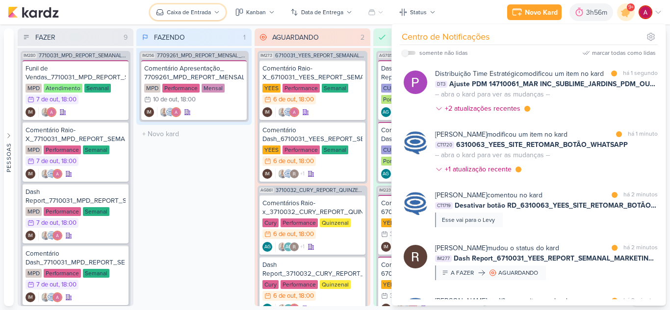
click at [212, 13] on button "Caixa de Entrada" at bounding box center [188, 12] width 76 height 16
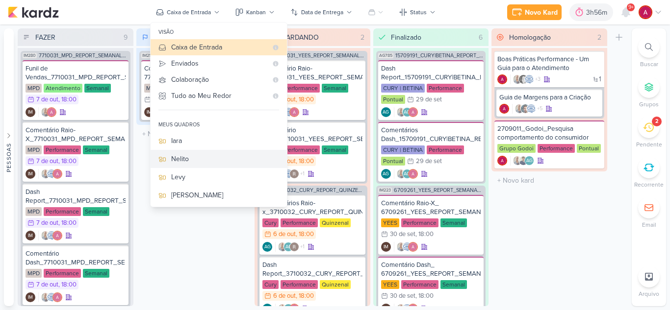
click at [191, 162] on div "Nelito" at bounding box center [225, 159] width 108 height 10
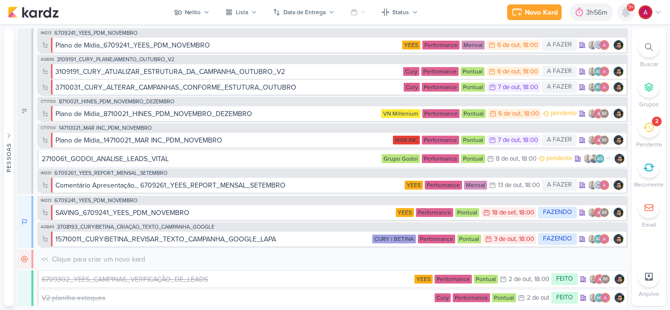
click at [620, 16] on icon at bounding box center [626, 12] width 12 height 12
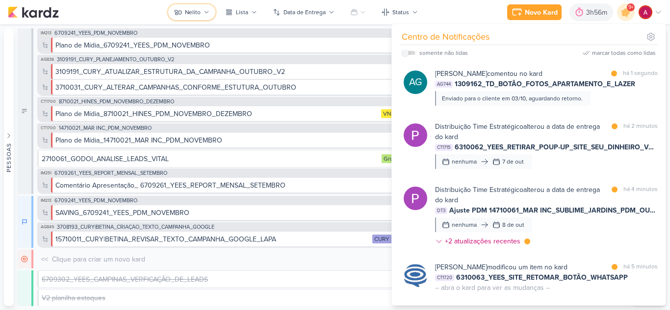
click at [190, 13] on div "Nelito" at bounding box center [193, 12] width 16 height 9
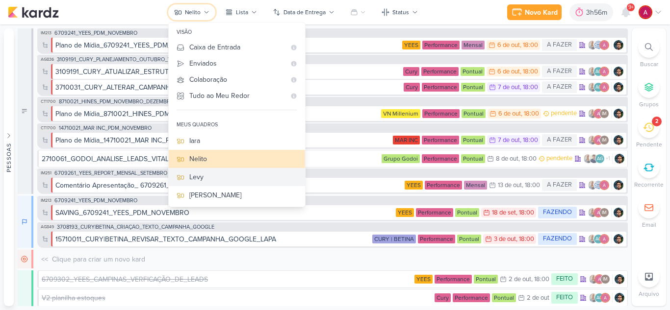
scroll to position [49, 0]
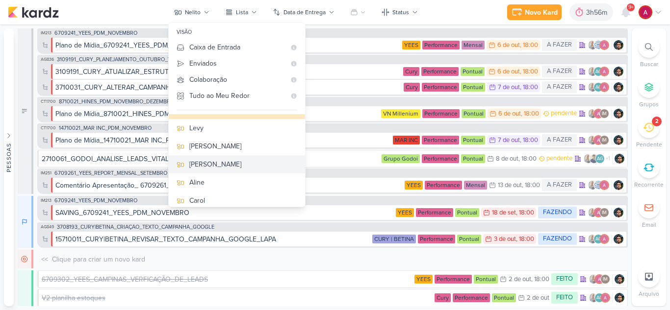
click at [217, 168] on div "Rafael" at bounding box center [243, 164] width 108 height 10
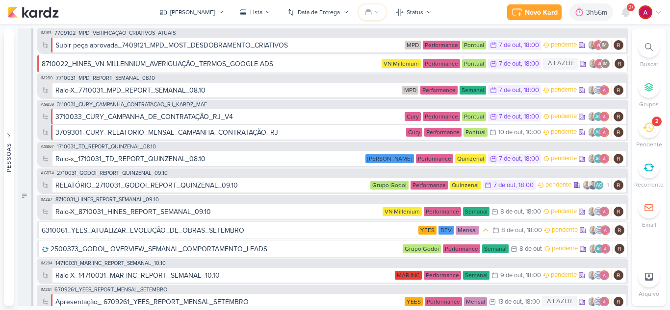
click at [362, 7] on button at bounding box center [371, 12] width 27 height 16
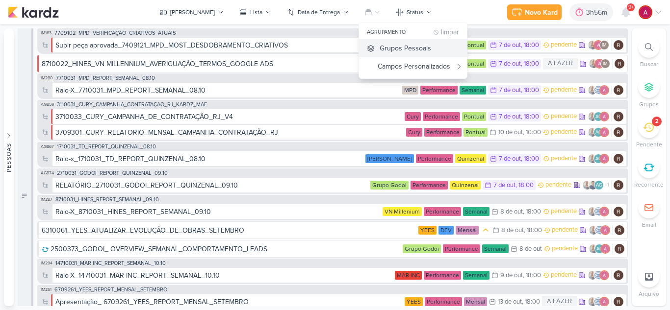
click at [380, 46] on div "Grupos Pessoais" at bounding box center [405, 48] width 51 height 10
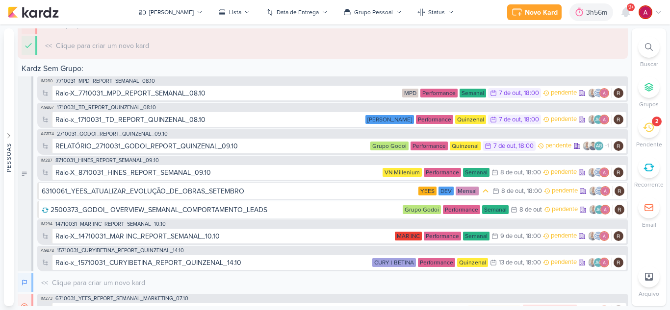
scroll to position [245, 0]
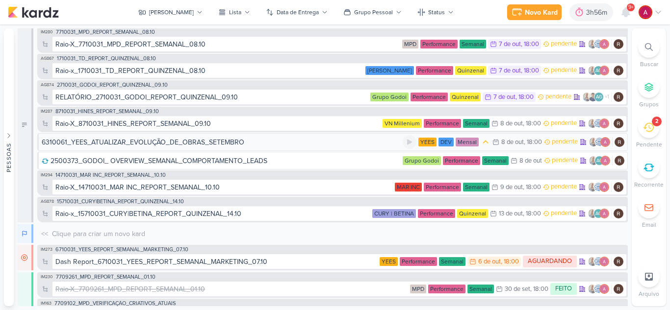
click at [234, 142] on div "6310061_YEES_ATUALIZAR_EVOLUÇÃO_DE_OBRAS_SETEMBRO" at bounding box center [143, 142] width 203 height 10
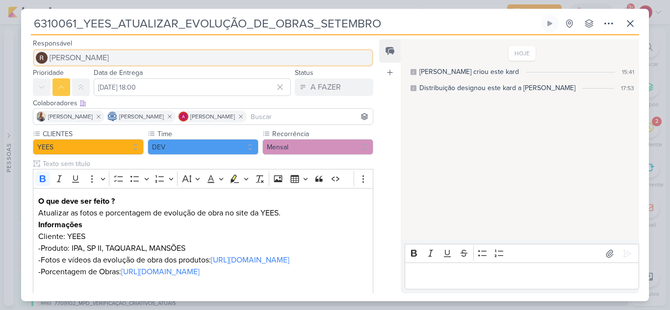
click at [82, 59] on span "Rafael Dornelles" at bounding box center [79, 58] width 59 height 12
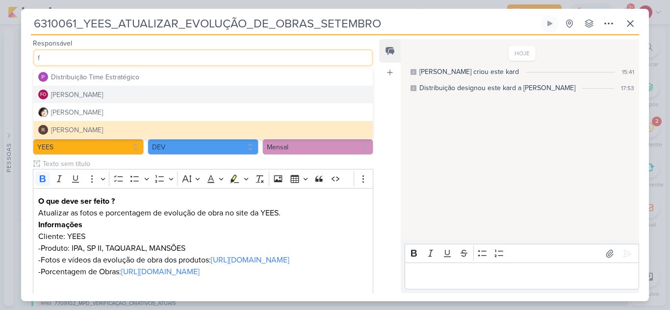
type input "f"
click at [104, 93] on button "FO Fabio Oliveira" at bounding box center [202, 95] width 339 height 18
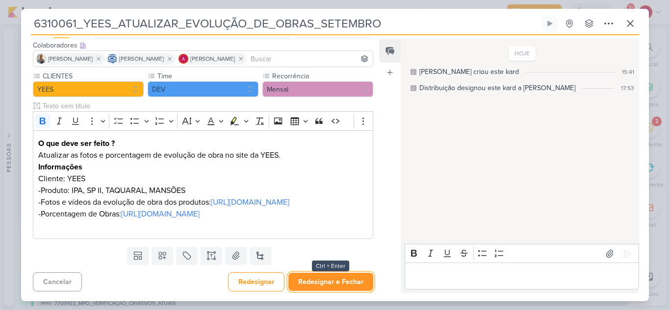
click at [349, 282] on button "Redesignar e Fechar" at bounding box center [330, 282] width 85 height 18
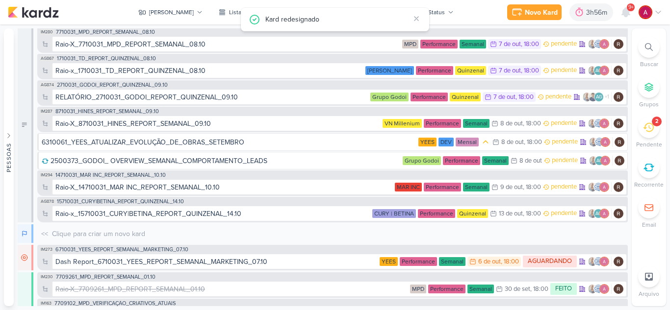
scroll to position [236, 0]
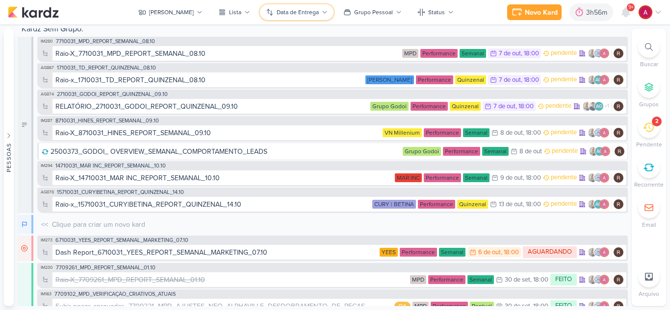
click at [280, 15] on div "Data de Entrega" at bounding box center [298, 12] width 42 height 9
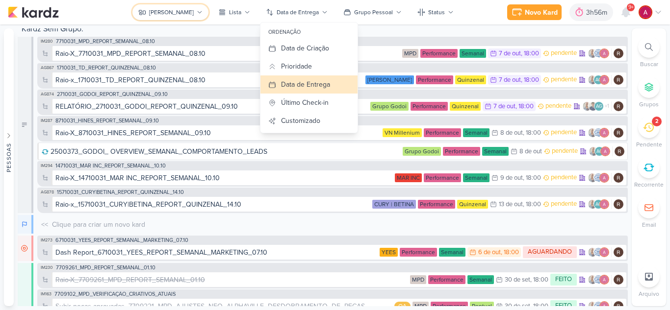
click at [175, 7] on button "Rafael" at bounding box center [170, 12] width 76 height 16
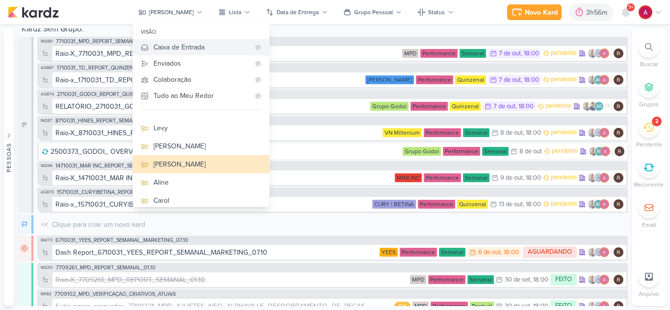
click at [223, 46] on div "Caixa de Entrada" at bounding box center [201, 47] width 96 height 10
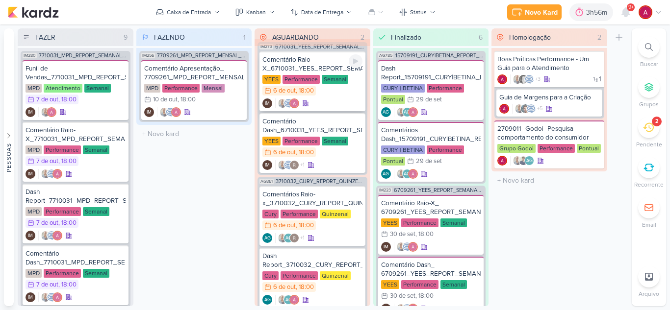
scroll to position [33, 0]
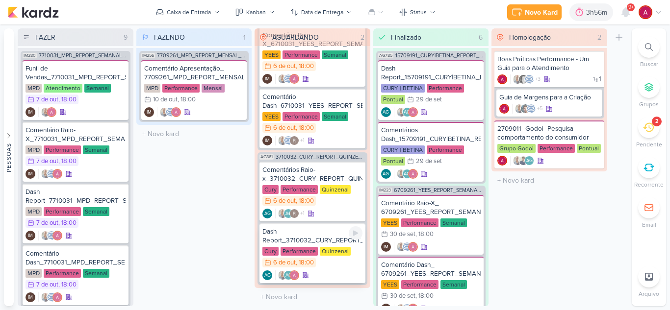
click at [323, 237] on div "Dash Report_3710032_CURY_REPORT_QUINZENAL_07.10" at bounding box center [312, 237] width 100 height 18
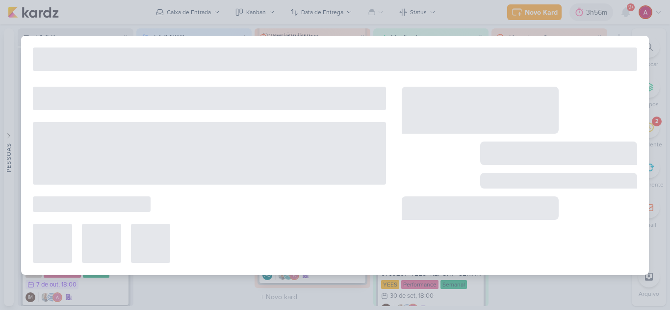
type input "Dash Report_3710032_CURY_REPORT_QUINZENAL_07.10"
type input "6 de outubro de 2025 às 18:00"
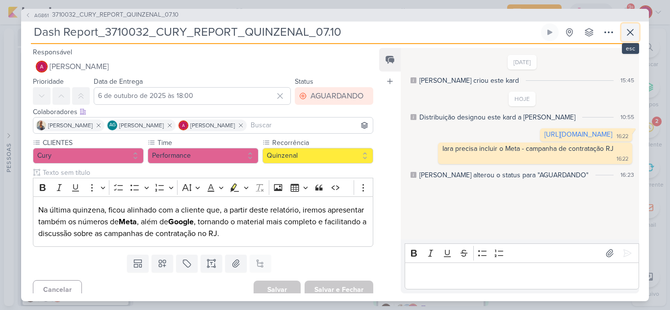
click at [635, 39] on button at bounding box center [630, 33] width 18 height 18
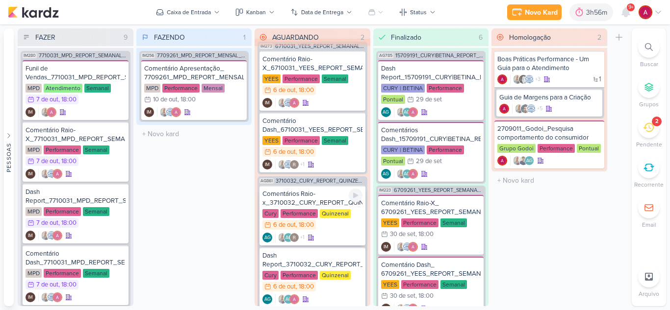
scroll to position [0, 0]
